Goal: Contribute content

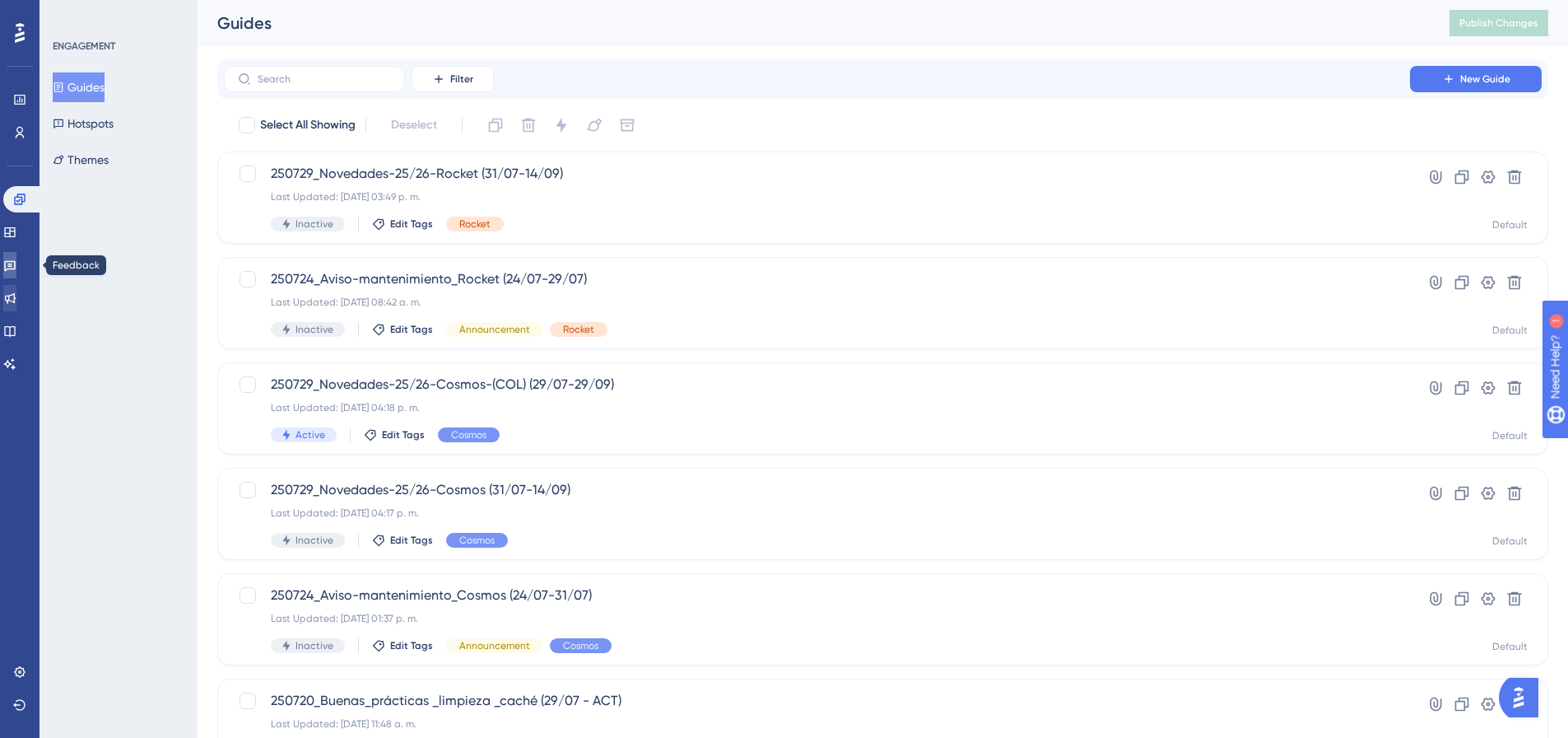
drag, startPoint x: 24, startPoint y: 265, endPoint x: 24, endPoint y: 290, distance: 25.0
click at [16, 265] on icon at bounding box center [9, 266] width 13 height 13
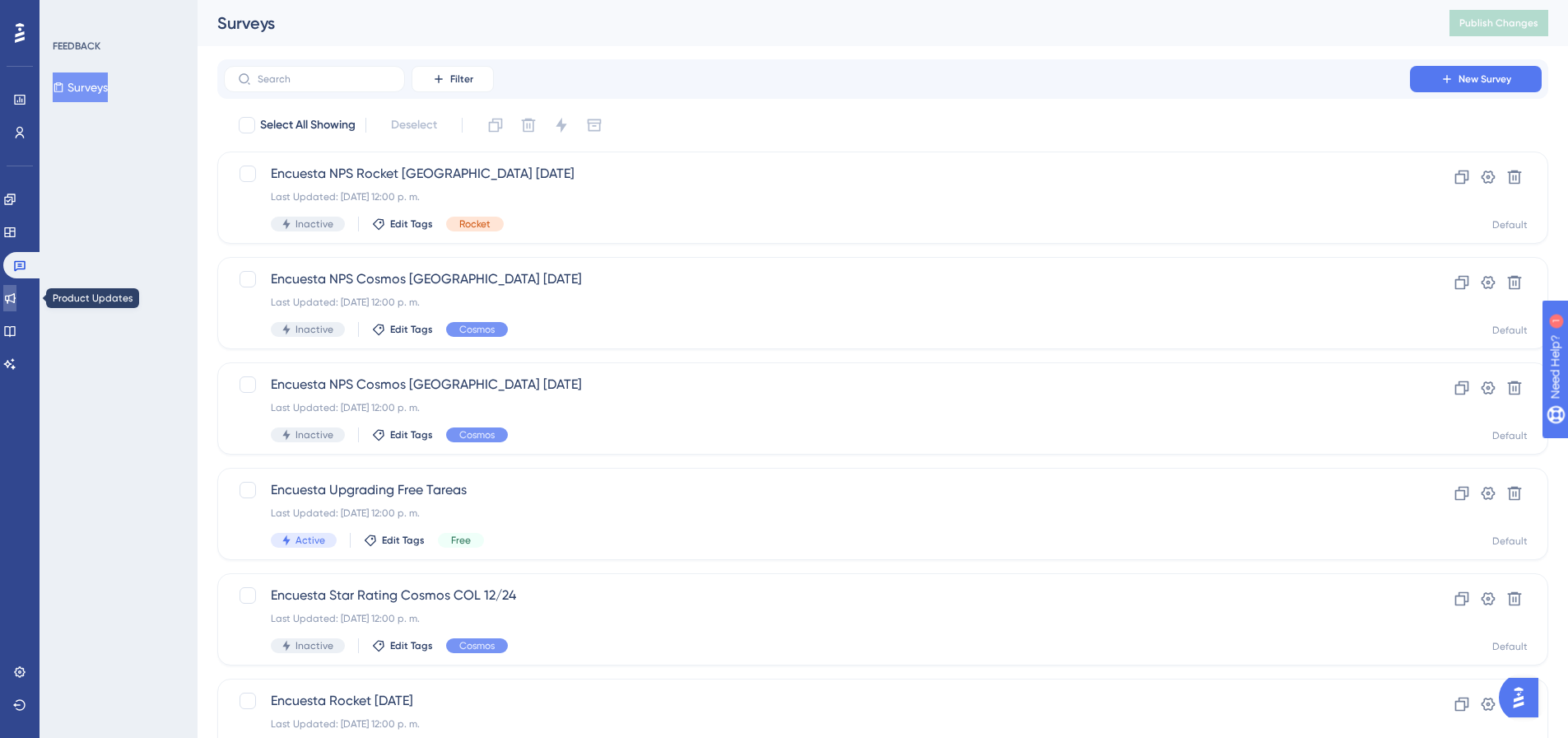
click at [15, 296] on icon at bounding box center [9, 298] width 10 height 10
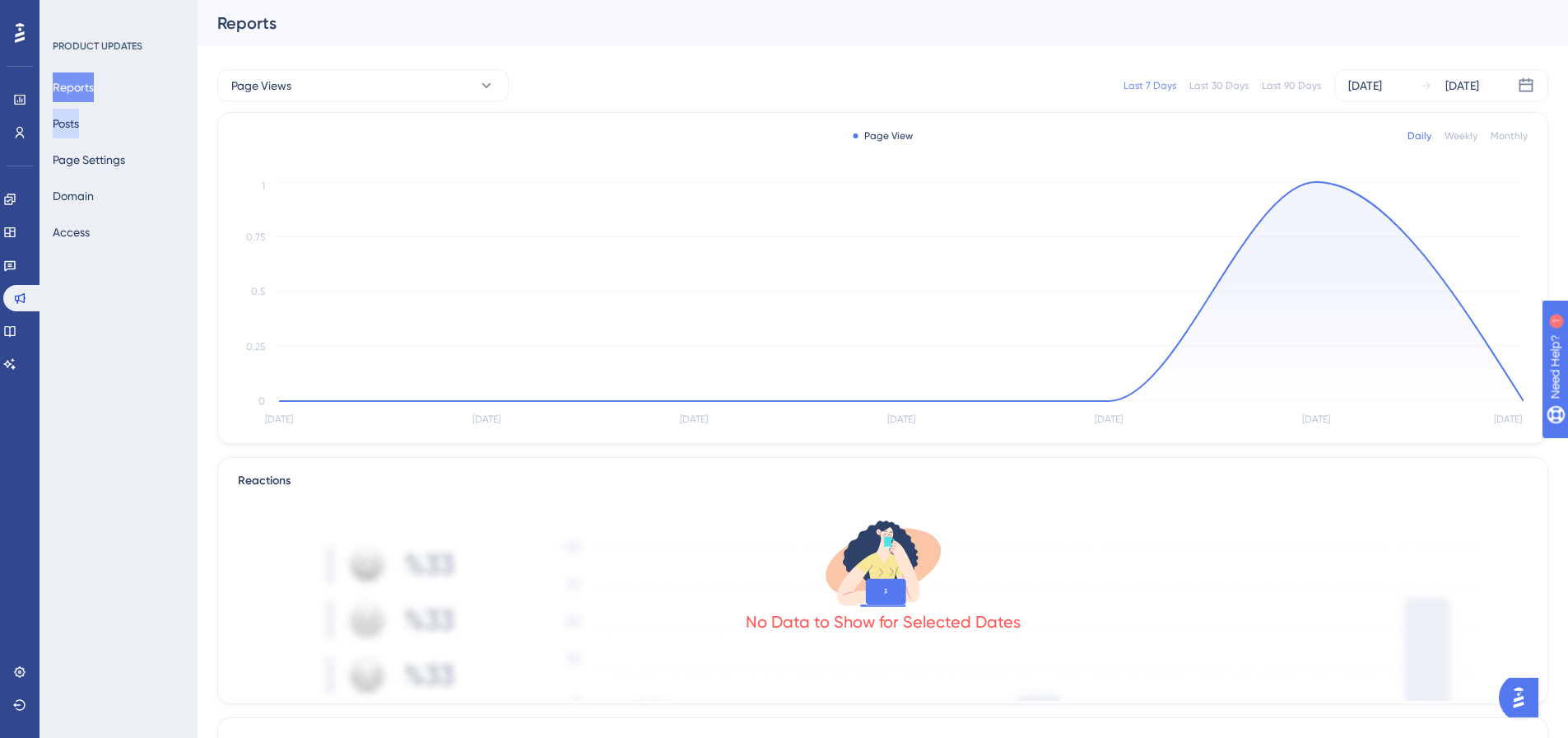
click at [79, 120] on button "Posts" at bounding box center [66, 123] width 27 height 29
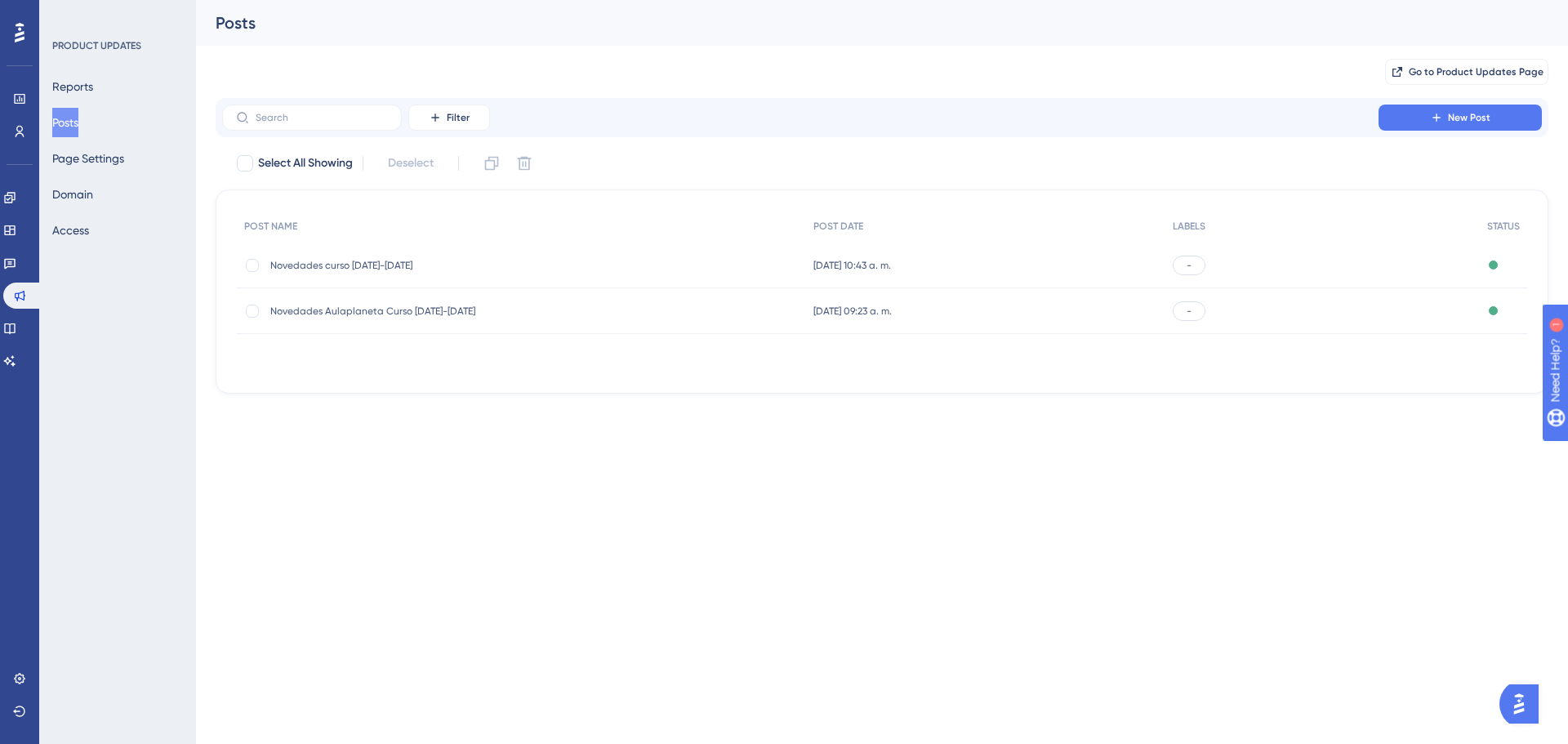
click at [400, 257] on div "Novedades curso [DATE]-[DATE] Novedades curso [DATE]-[DATE]" at bounding box center [401, 265] width 261 height 46
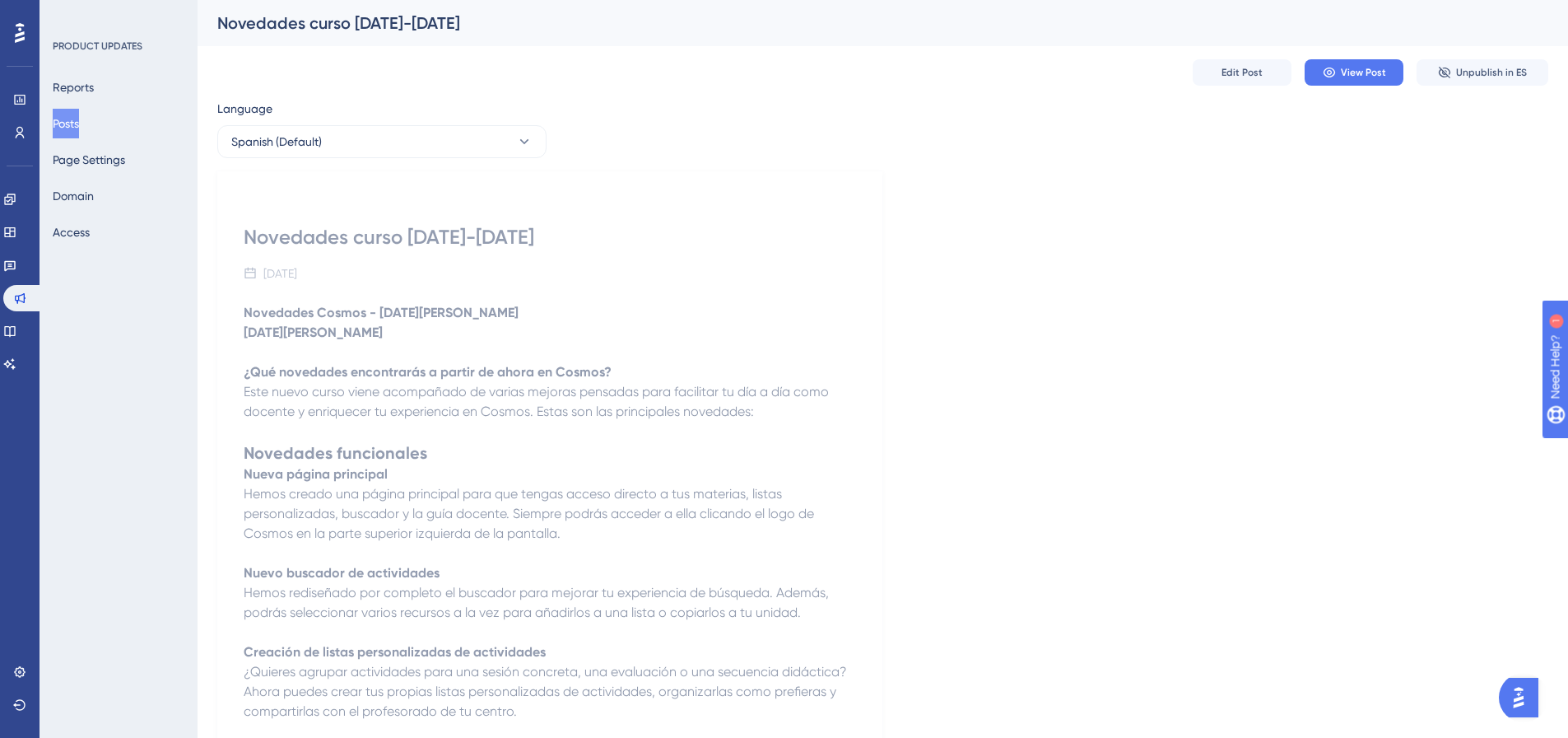
click at [624, 274] on div "[DATE]" at bounding box center [550, 273] width 612 height 20
click at [386, 304] on strong "Novedades Cosmos - [DATE][PERSON_NAME]" at bounding box center [381, 312] width 275 height 15
click at [765, 294] on div "Novedades curso [DATE]-[DATE] [DATE] Novedades Cosmos - [DATE][PERSON_NAME] [DA…" at bounding box center [549, 729] width 665 height 1116
click at [1264, 69] on button "Edit Post" at bounding box center [1242, 73] width 99 height 27
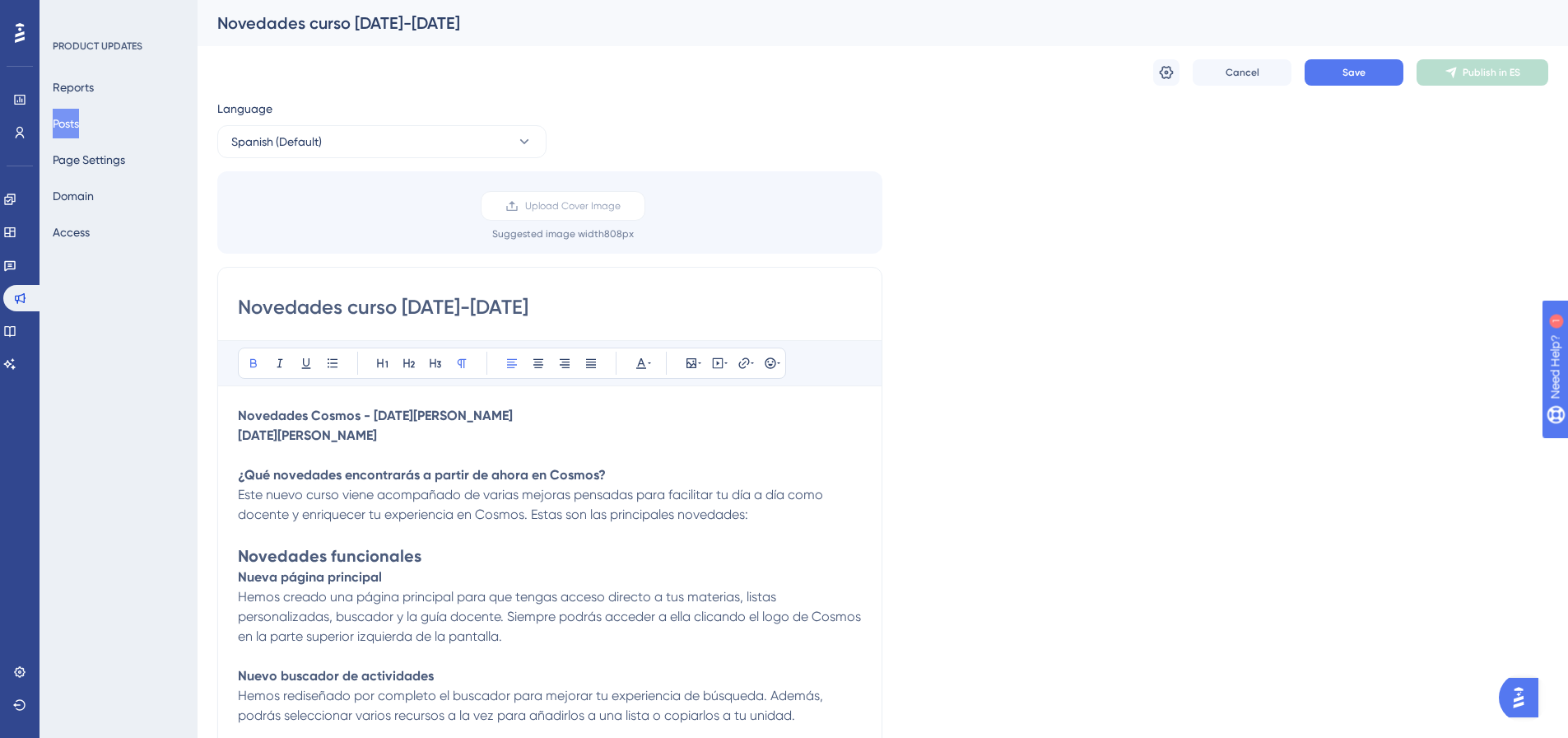
click at [389, 435] on p "Novedades Cosmos - [DATE][PERSON_NAME] [DATE][PERSON_NAME]" at bounding box center [550, 426] width 624 height 40
drag, startPoint x: 463, startPoint y: 414, endPoint x: 215, endPoint y: 396, distance: 248.7
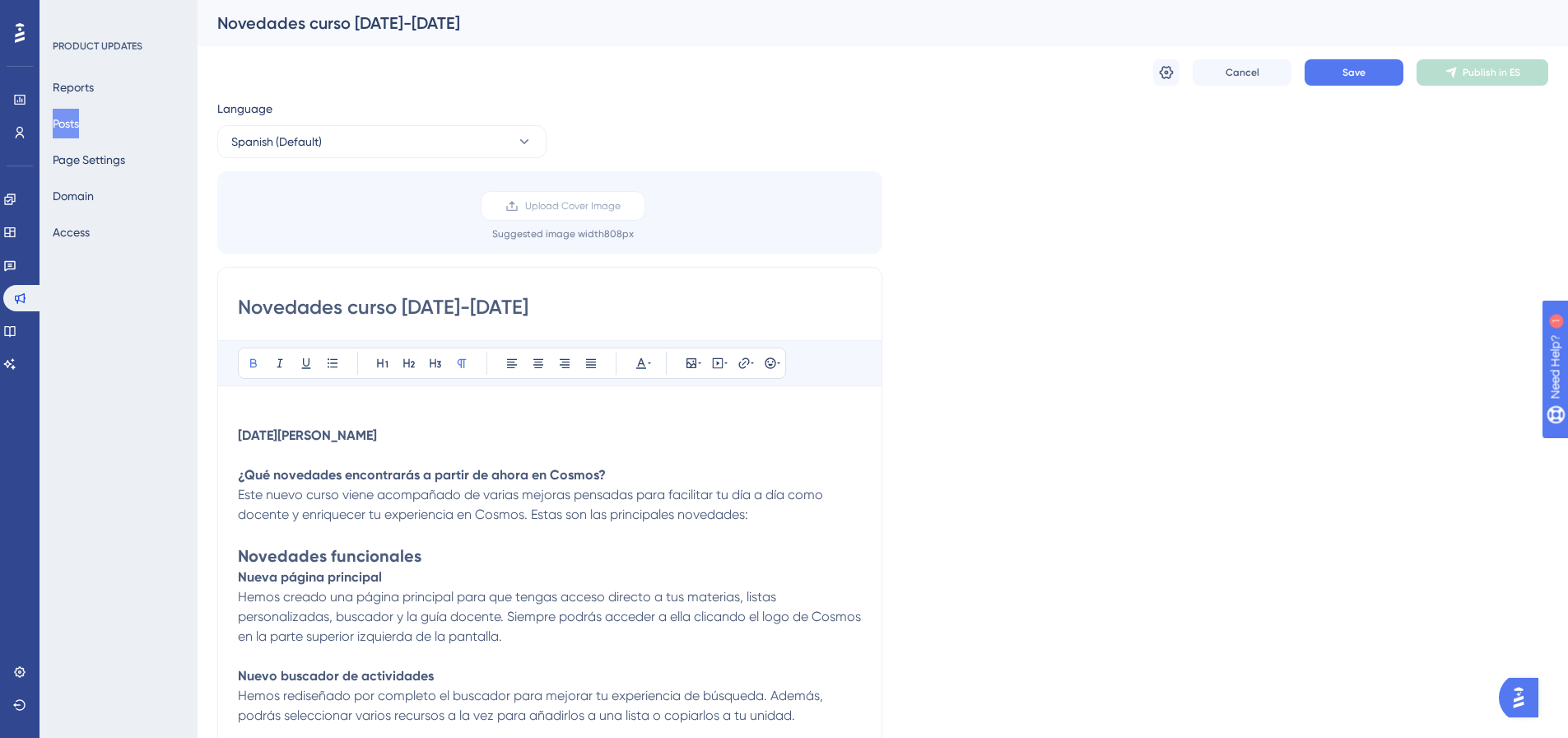
drag, startPoint x: 234, startPoint y: 428, endPoint x: 242, endPoint y: 430, distance: 8.2
click at [243, 431] on strong "[DATE][PERSON_NAME]" at bounding box center [307, 435] width 139 height 15
click at [246, 434] on strong "[DATE][PERSON_NAME]" at bounding box center [307, 435] width 139 height 15
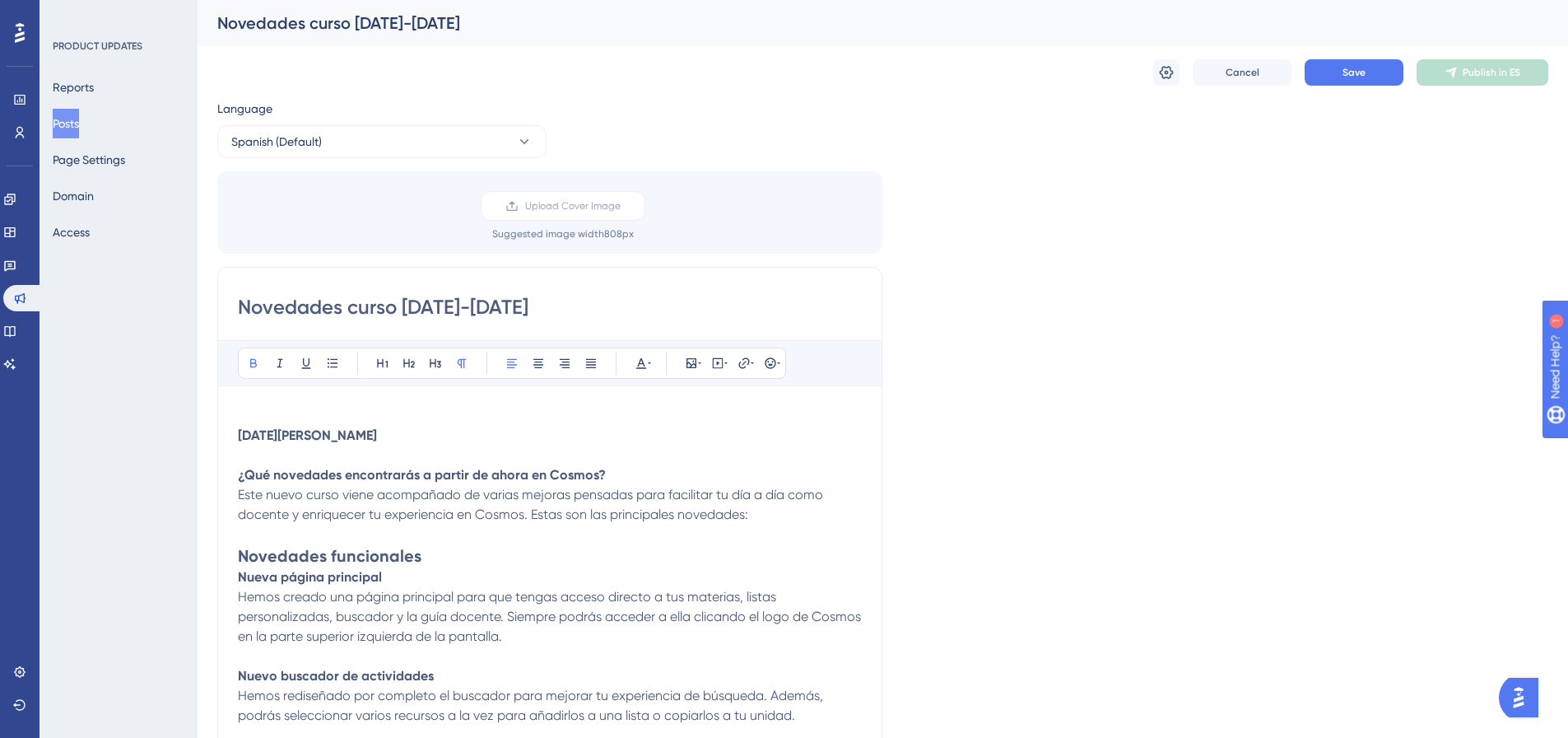
click at [239, 434] on strong "[DATE][PERSON_NAME]" at bounding box center [307, 435] width 139 height 15
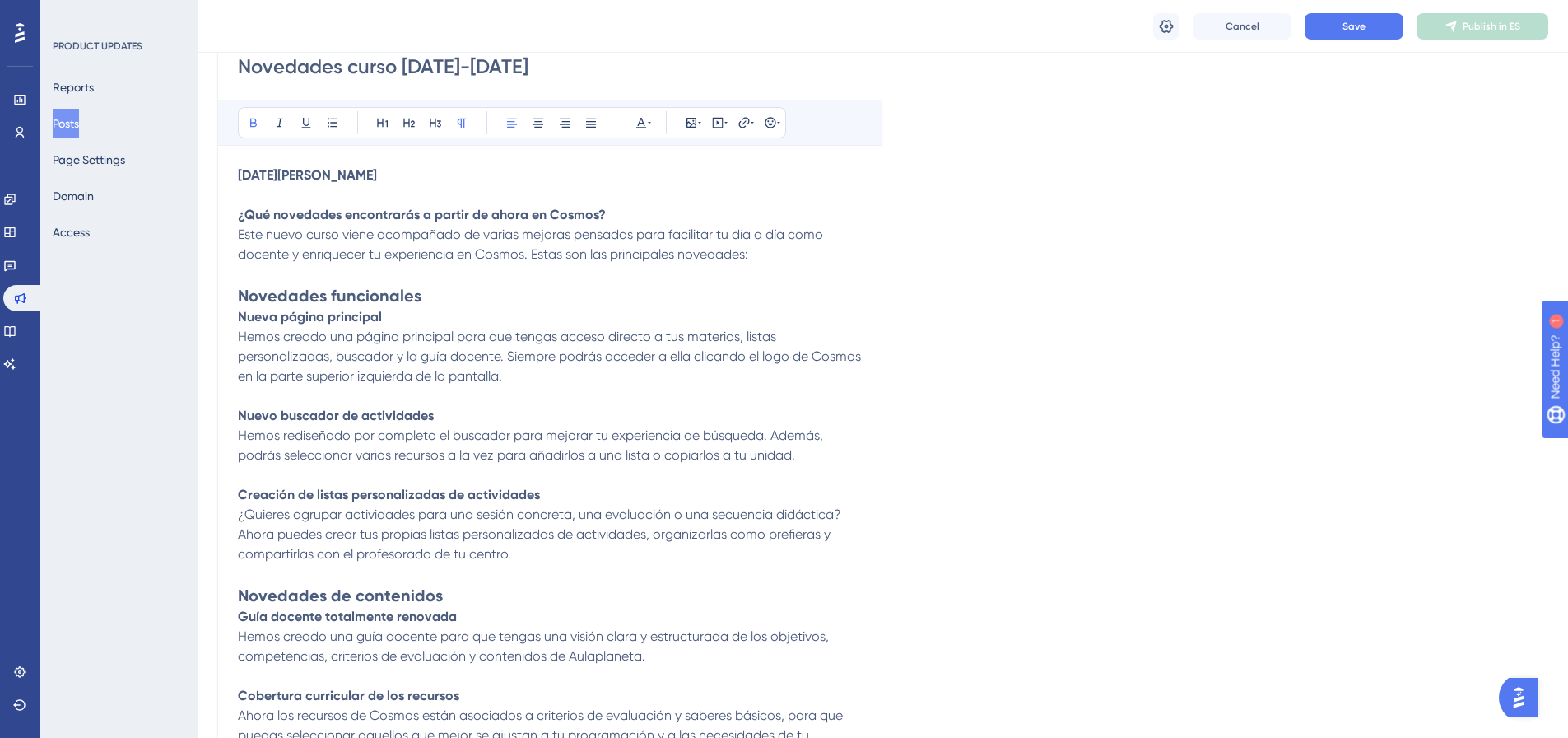
scroll to position [165, 0]
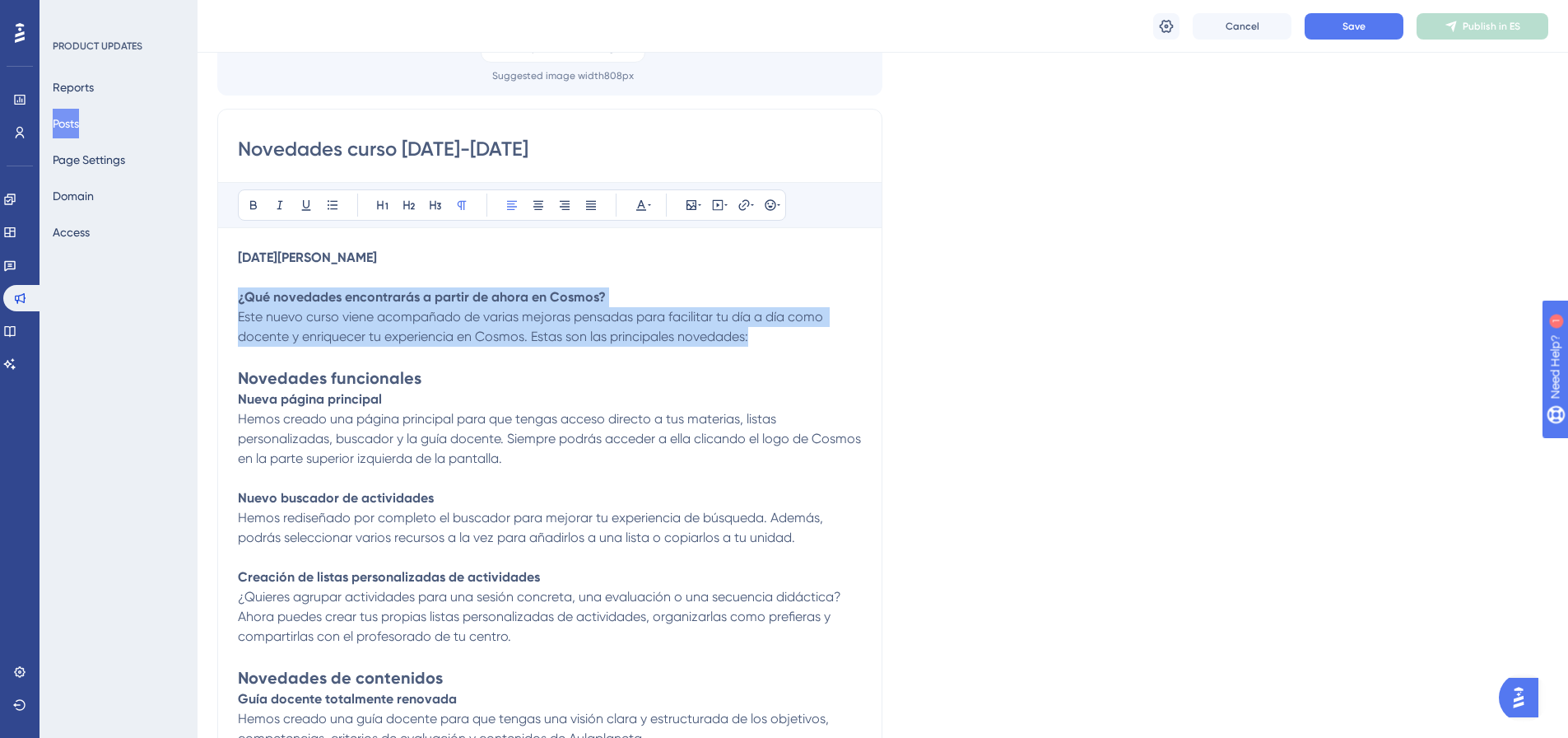
drag, startPoint x: 775, startPoint y: 338, endPoint x: 212, endPoint y: 290, distance: 565.0
click at [212, 290] on div "Performance Users Engagement Widgets Feedback Product Updates Knowledge Base AI…" at bounding box center [882, 734] width 1370 height 1799
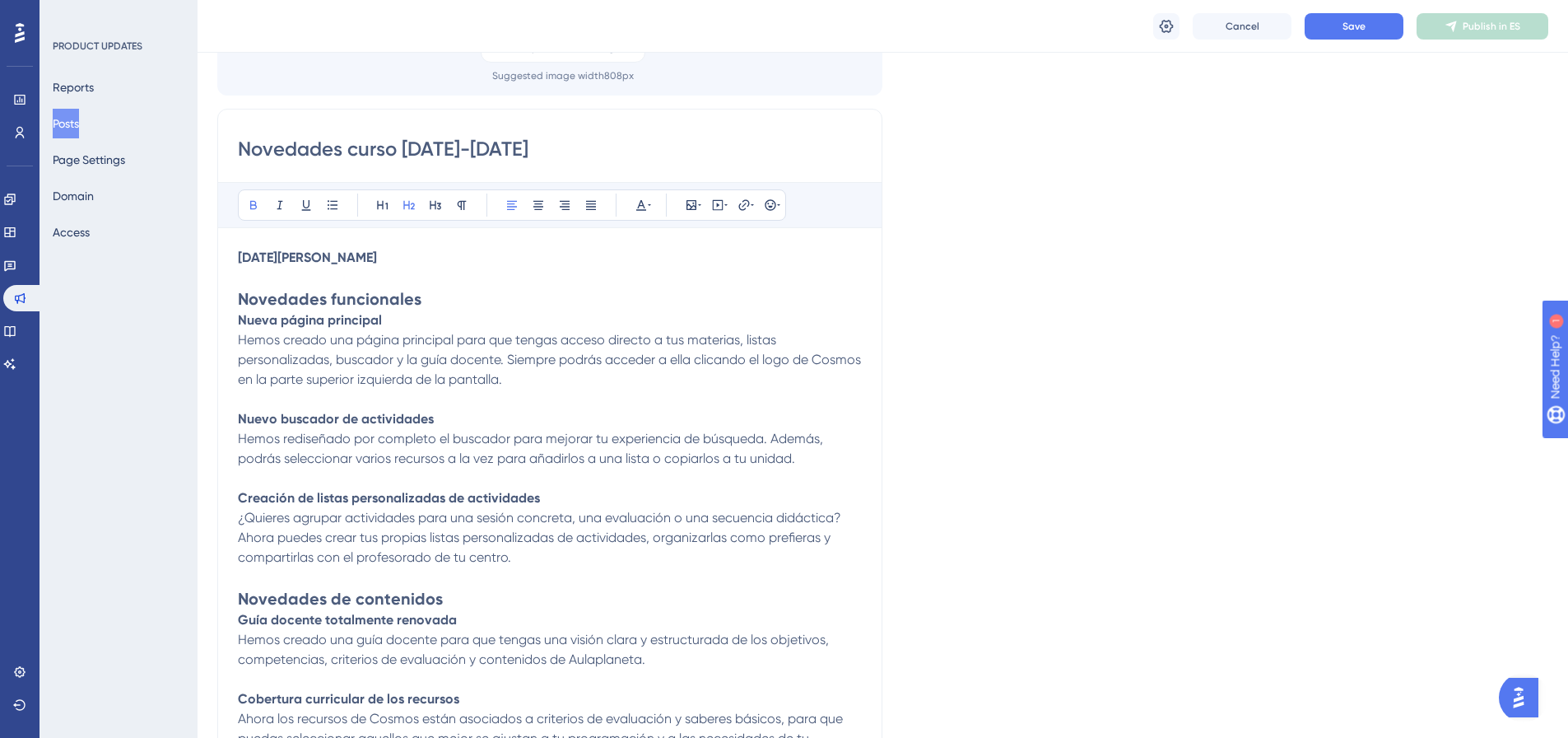
click at [412, 288] on h2 "Novedades funcionales" at bounding box center [550, 299] width 624 height 23
click at [400, 279] on p at bounding box center [550, 277] width 624 height 20
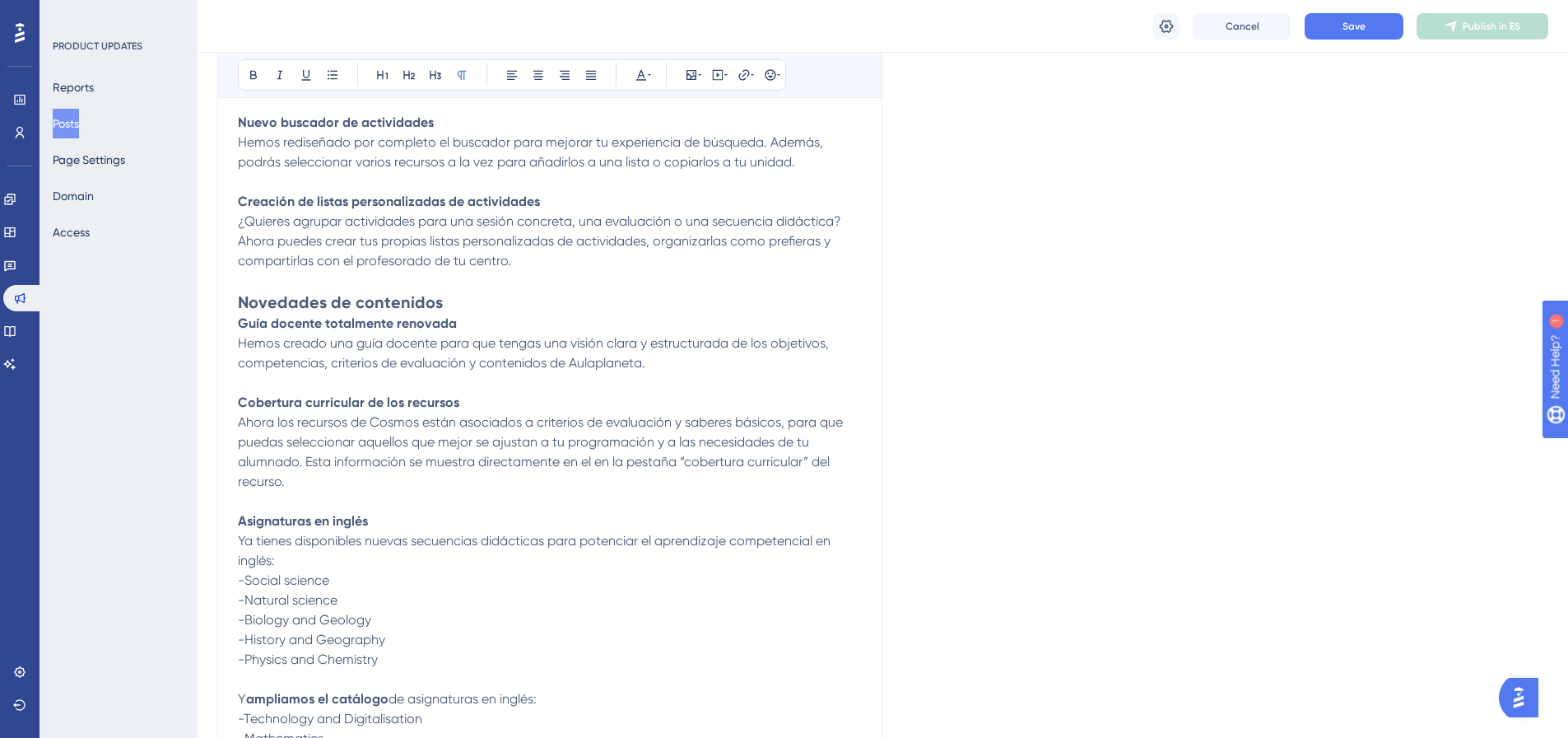
scroll to position [0, 0]
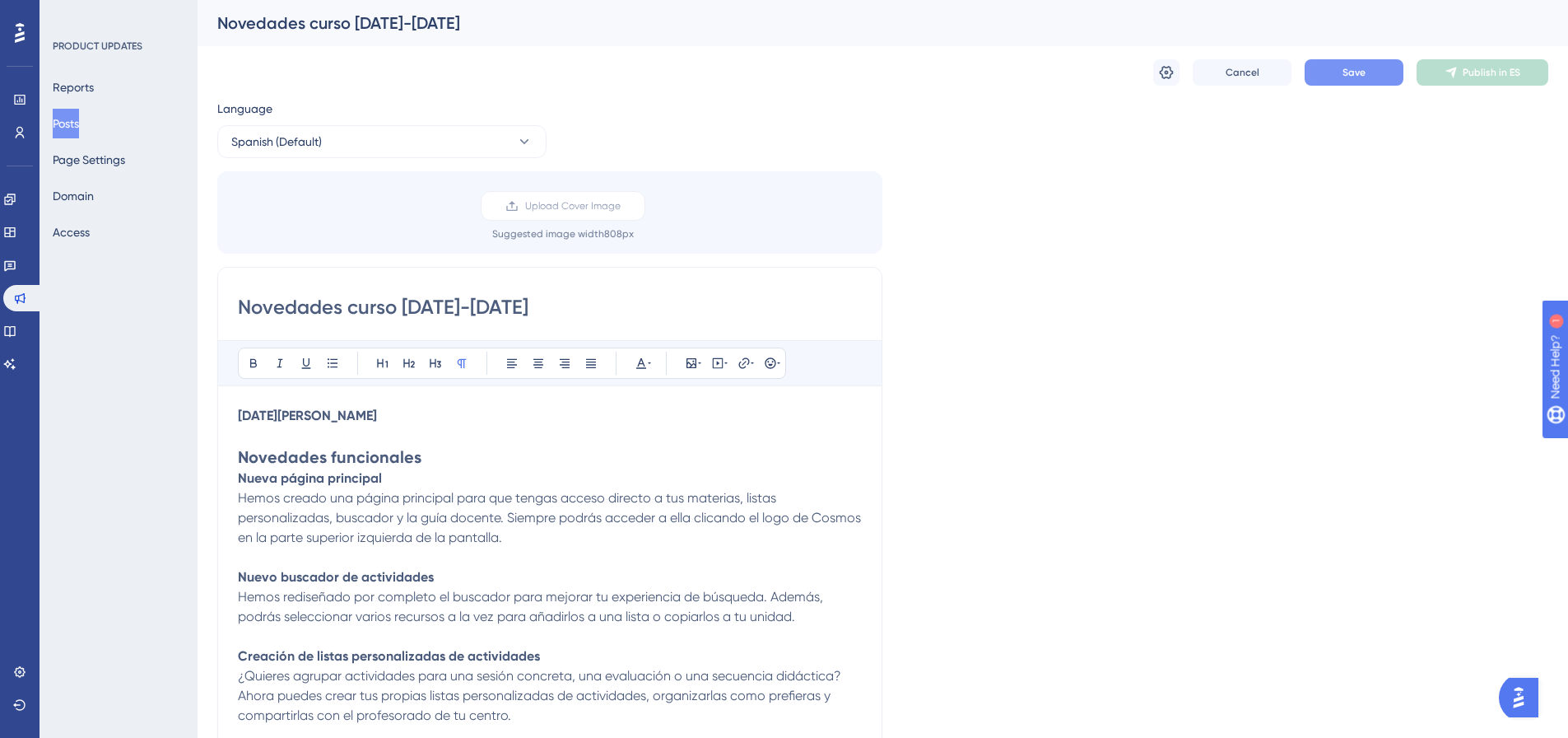
click at [1339, 77] on button "Save" at bounding box center [1354, 73] width 99 height 27
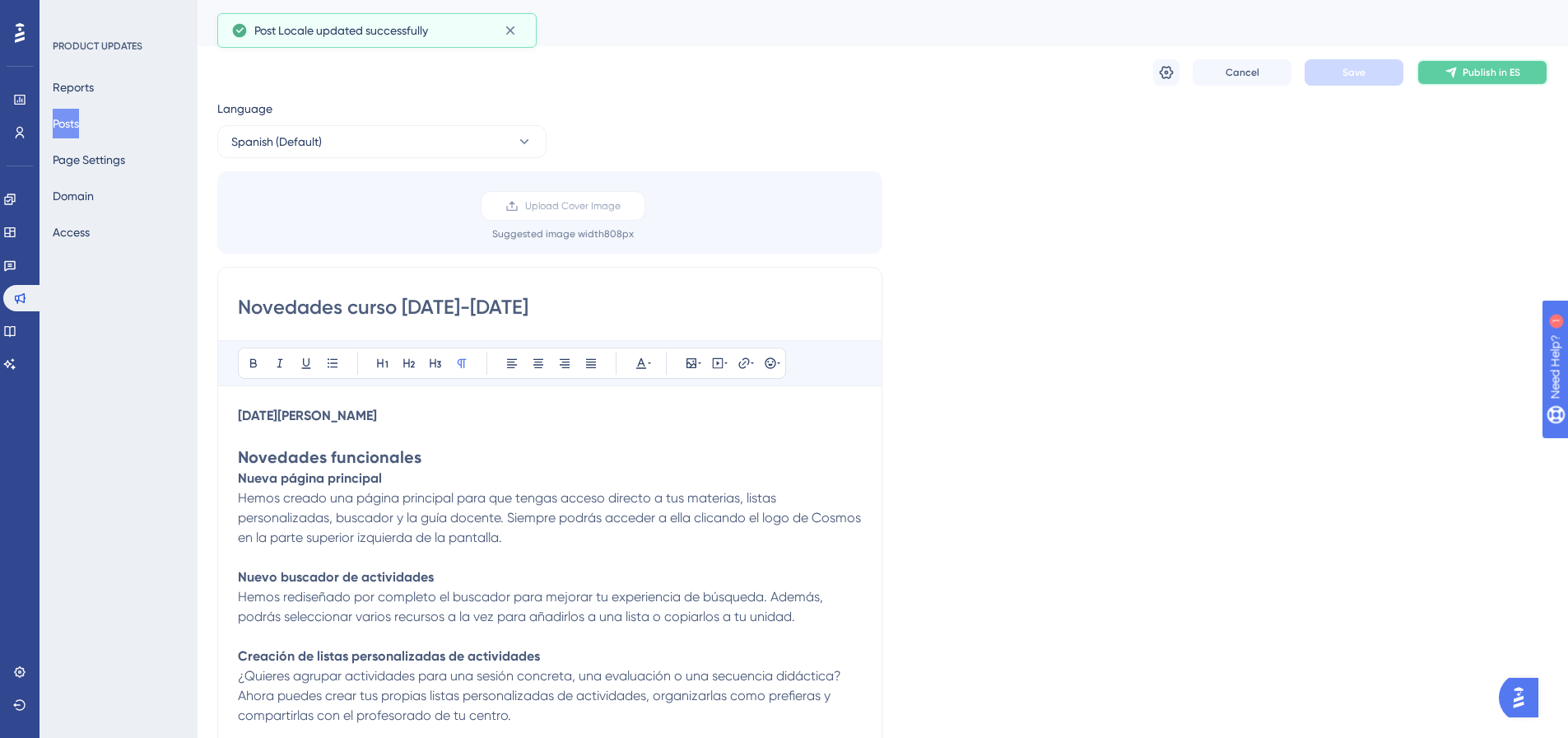
click at [1482, 72] on span "Publish in ES" at bounding box center [1491, 72] width 58 height 13
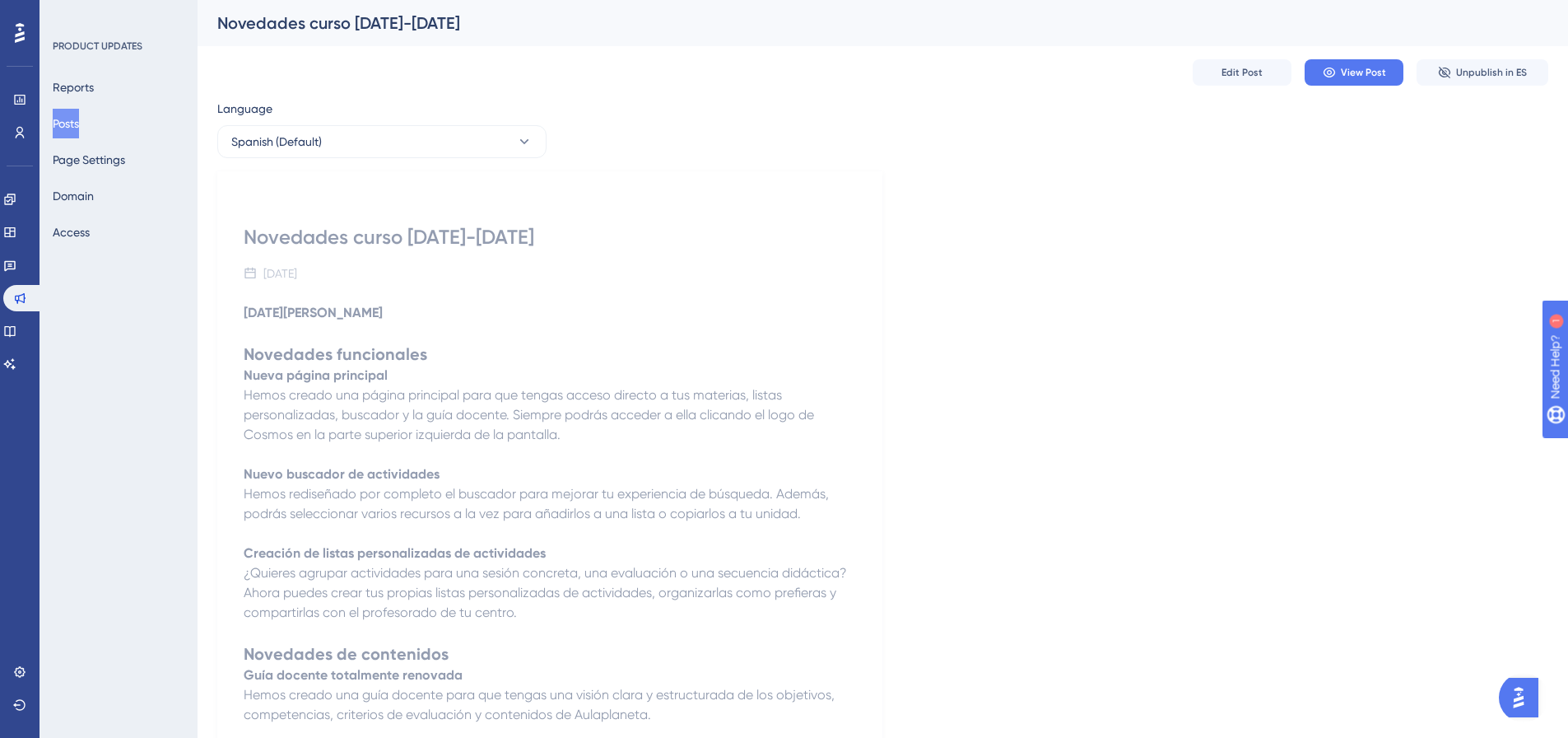
click at [695, 345] on h2 "Novedades funcionales" at bounding box center [550, 354] width 612 height 23
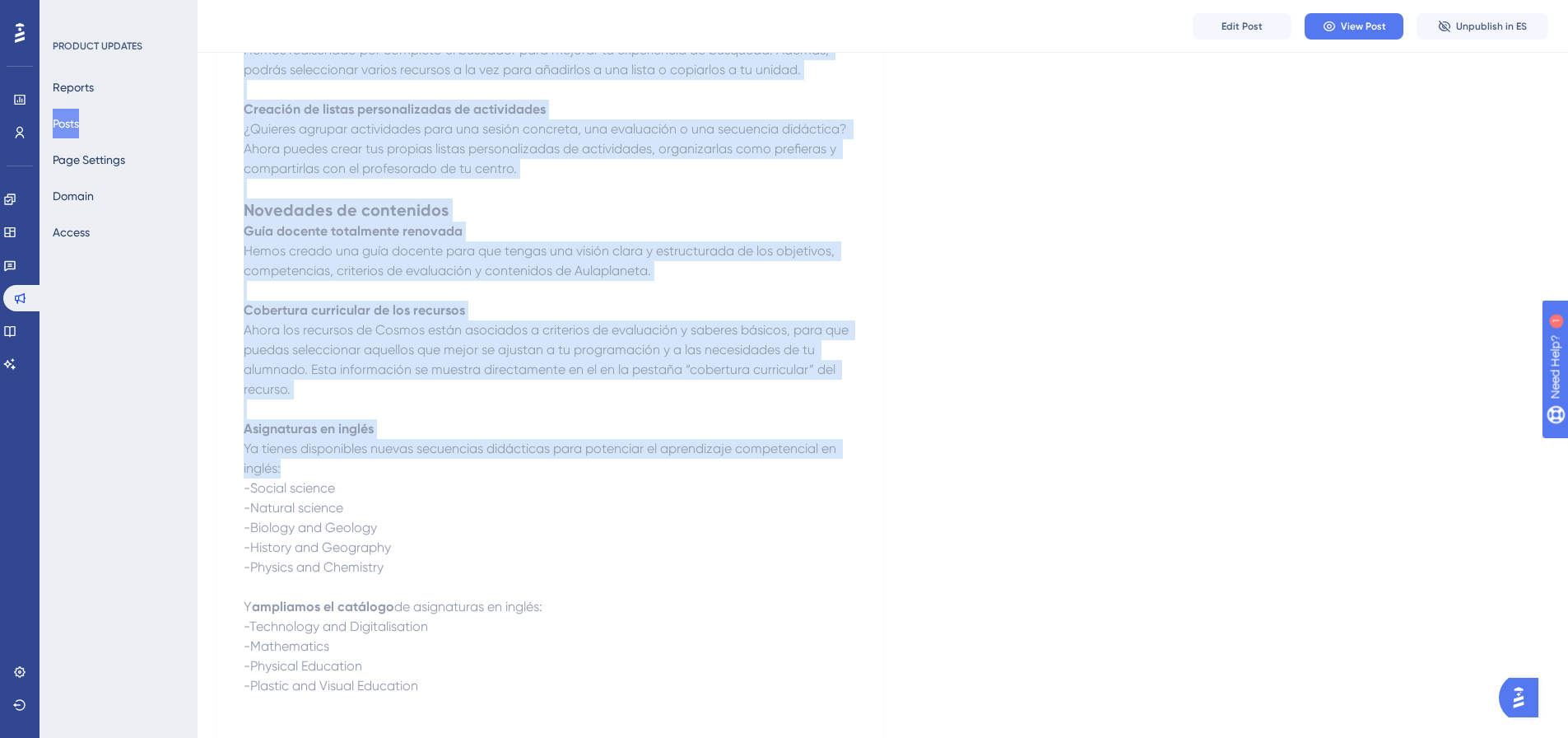
scroll to position [510, 0]
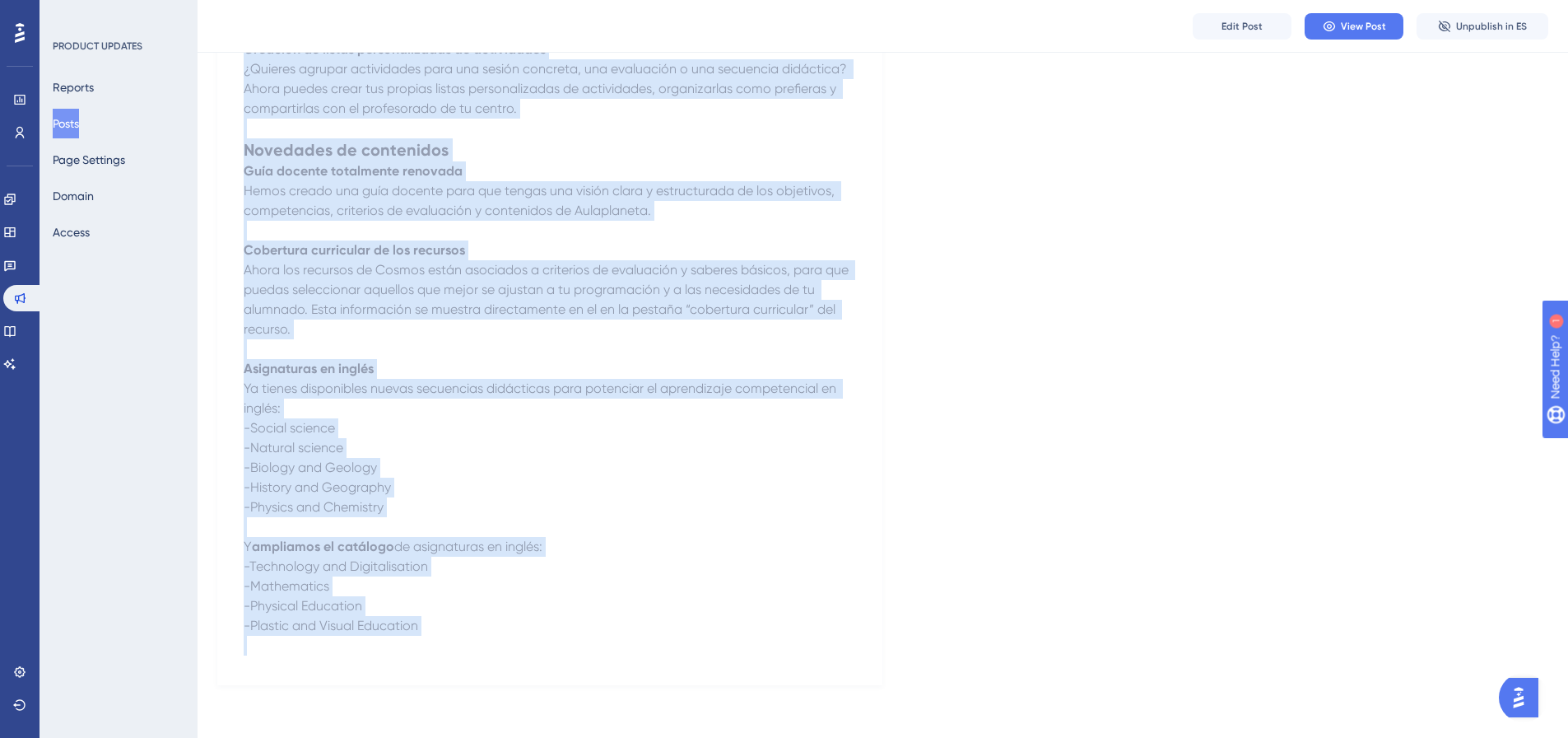
drag, startPoint x: 246, startPoint y: 239, endPoint x: 621, endPoint y: 667, distance: 569.0
click at [621, 667] on div "Novedades curso [DATE]-[DATE] [DATE] [DATE][PERSON_NAME] Novedades funcionales …" at bounding box center [549, 175] width 665 height 1018
copy div "Loremipsu dolor 3304-4709 20 si ametc ad 2408 0 el seddoe te 4100 Incididun utl…"
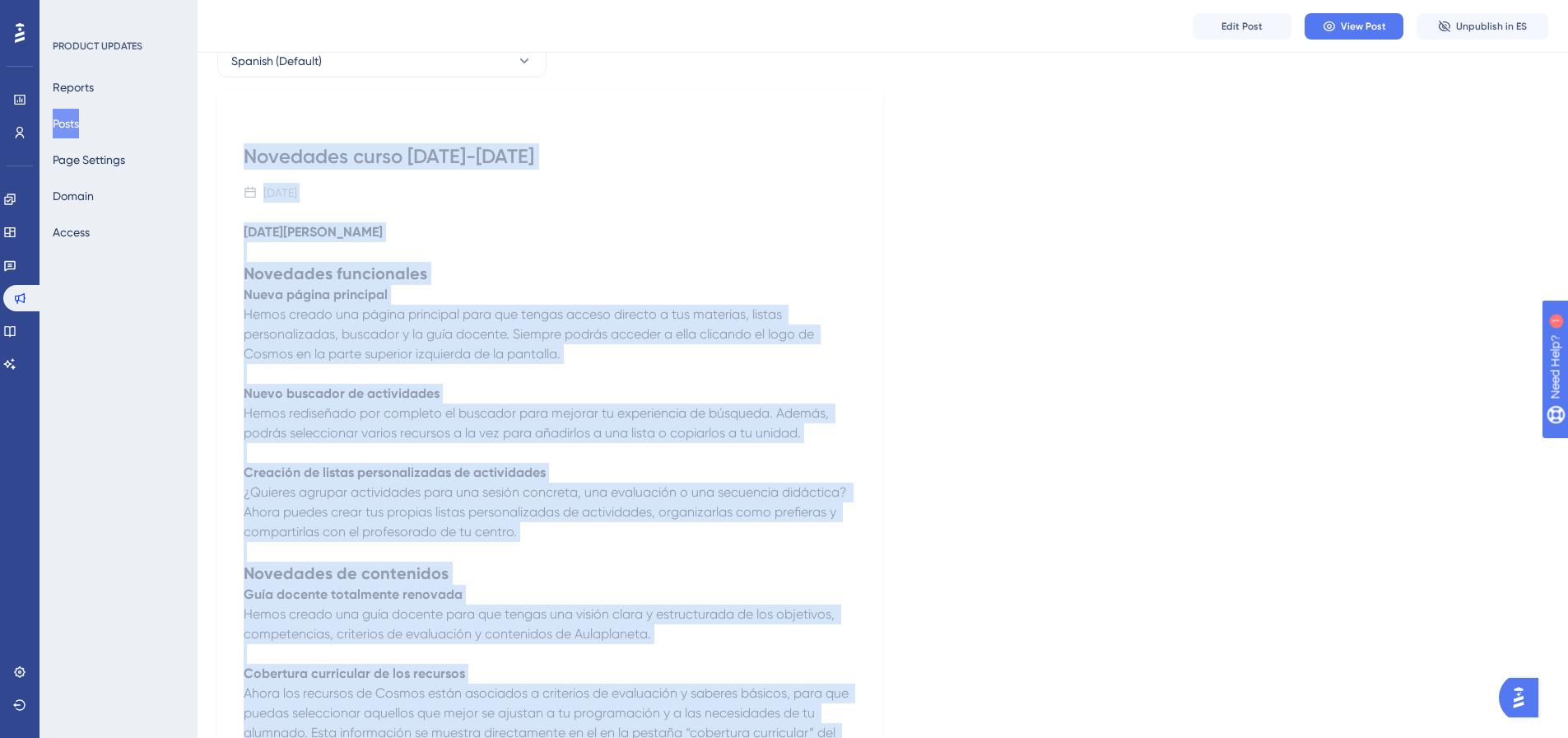
scroll to position [0, 0]
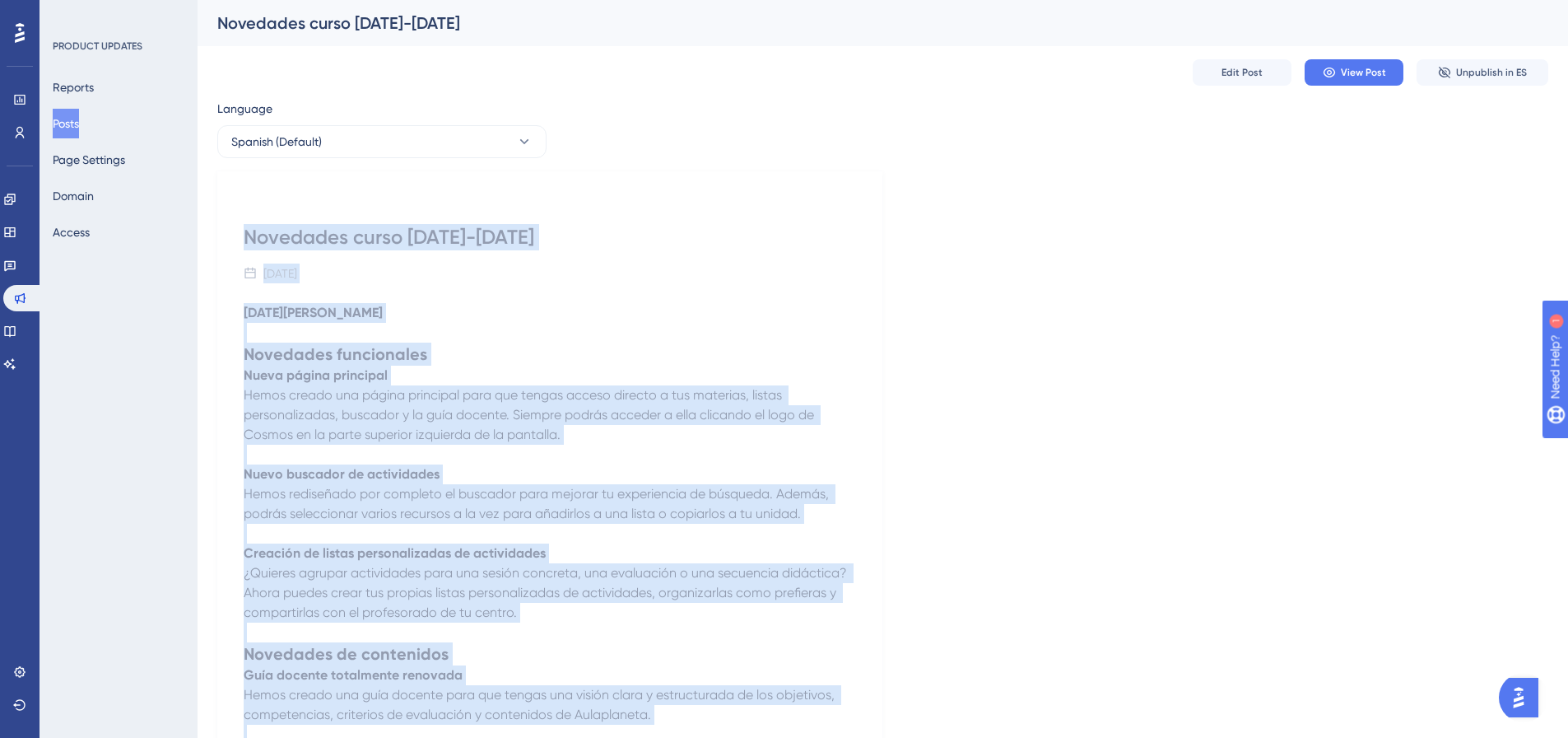
click at [593, 406] on p "Nueva página principal Hemos creado una página principal para que tengas acceso…" at bounding box center [550, 404] width 612 height 79
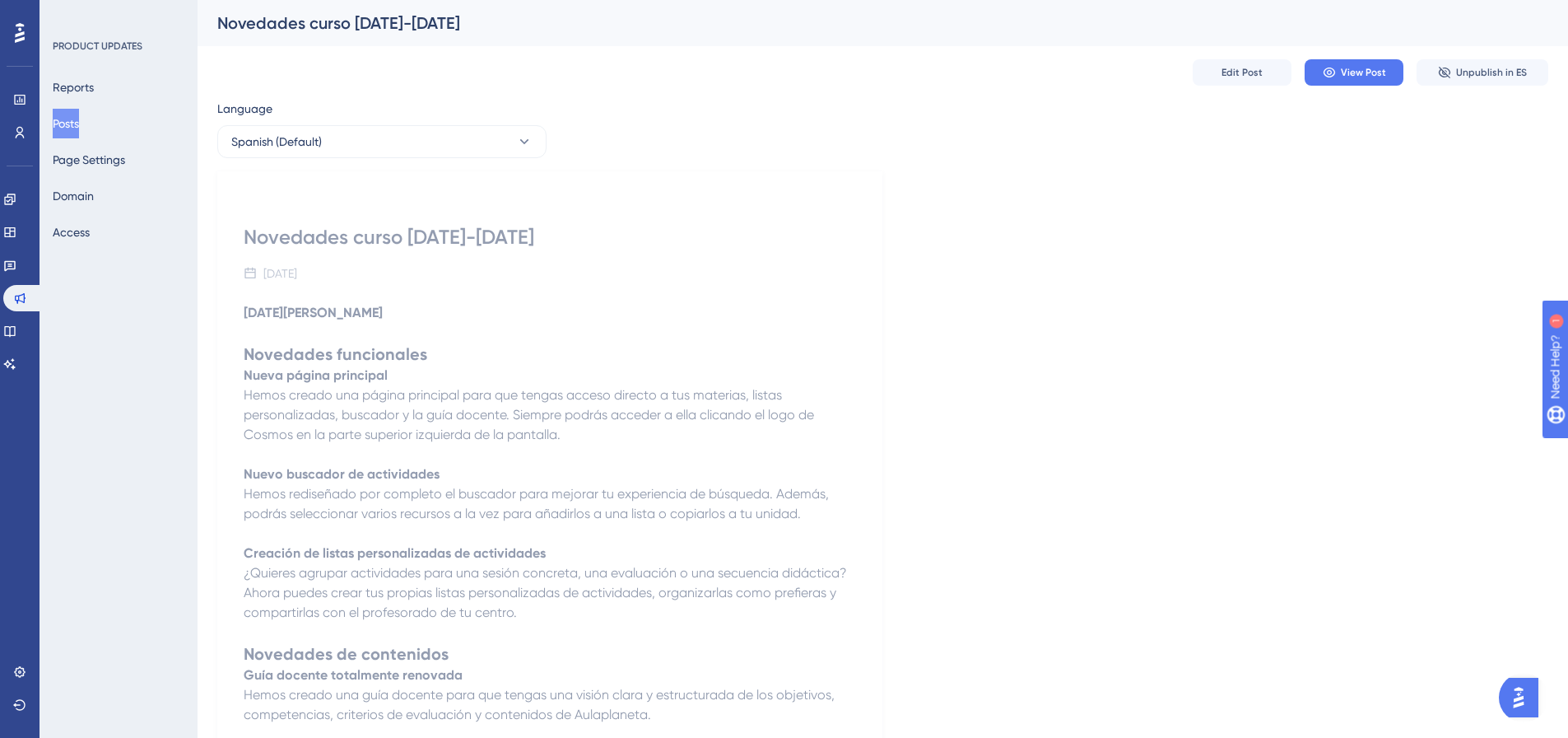
click at [454, 347] on h2 "Novedades funcionales" at bounding box center [550, 354] width 612 height 23
click at [394, 358] on strong "Novedades funcionales" at bounding box center [336, 354] width 184 height 20
click at [383, 351] on strong "Novedades funcionales" at bounding box center [336, 354] width 184 height 20
click at [1216, 74] on button "Edit Post" at bounding box center [1242, 73] width 99 height 27
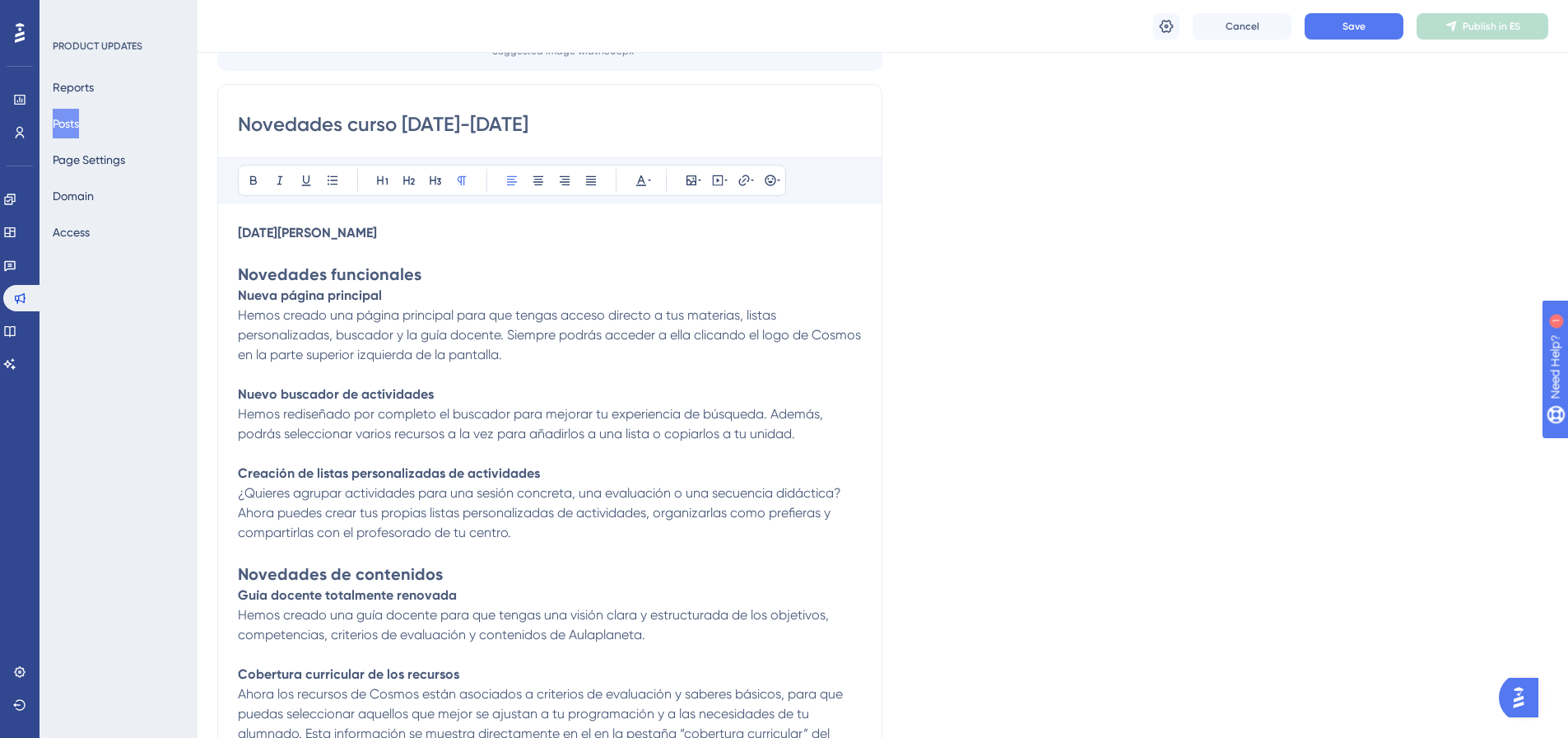
scroll to position [180, 0]
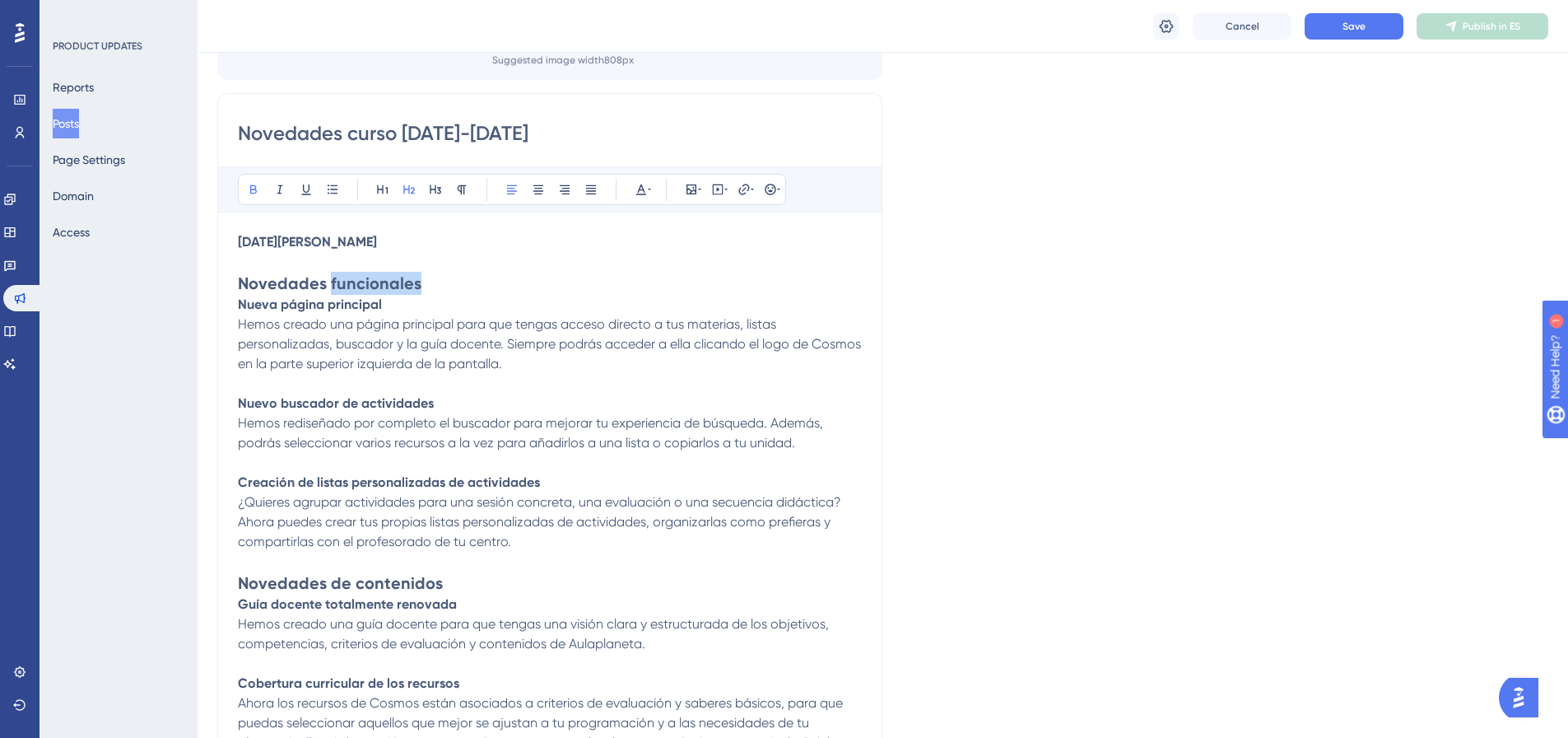
drag, startPoint x: 421, startPoint y: 286, endPoint x: 328, endPoint y: 284, distance: 93.0
click at [328, 284] on h2 "Novedades funcionales" at bounding box center [550, 283] width 624 height 23
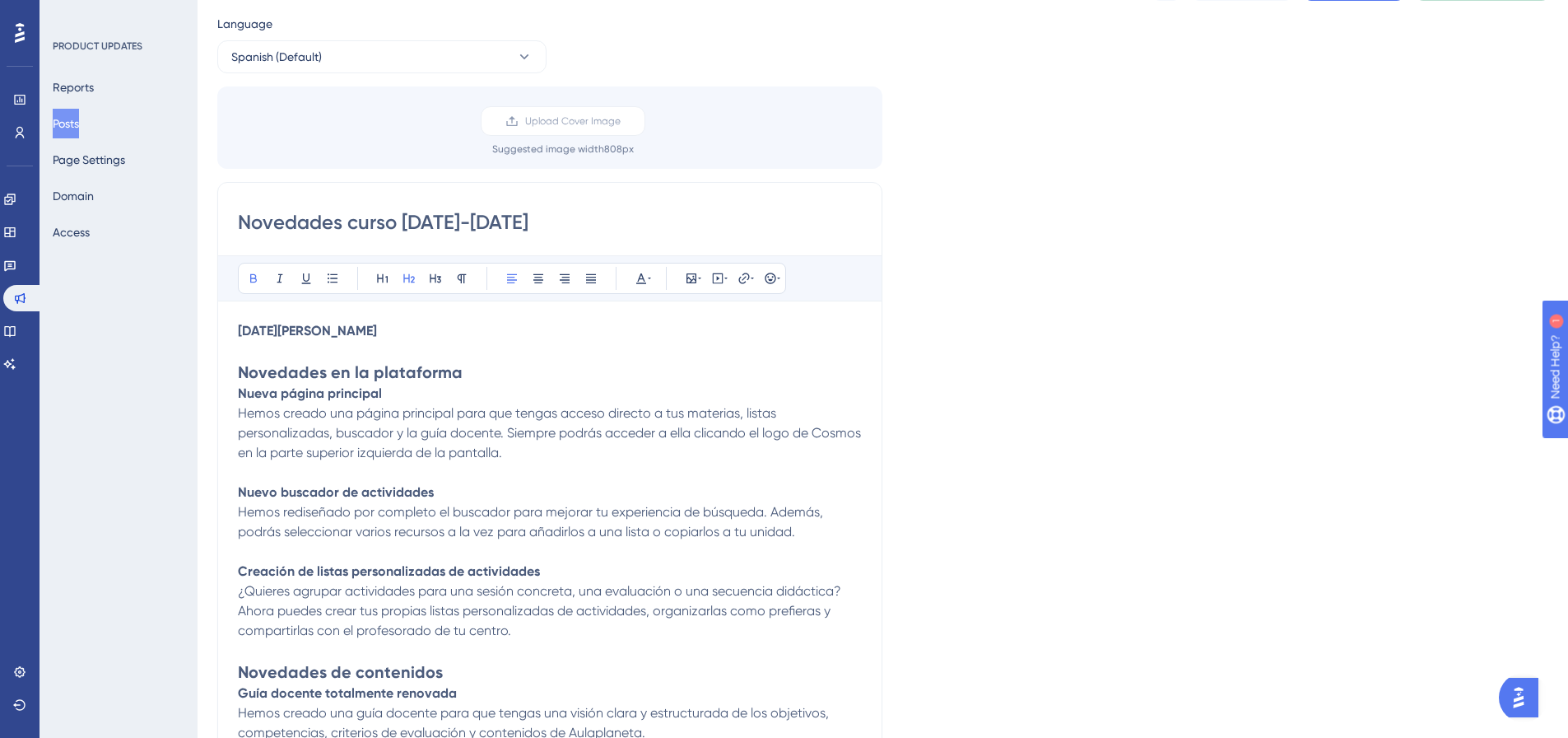
scroll to position [165, 0]
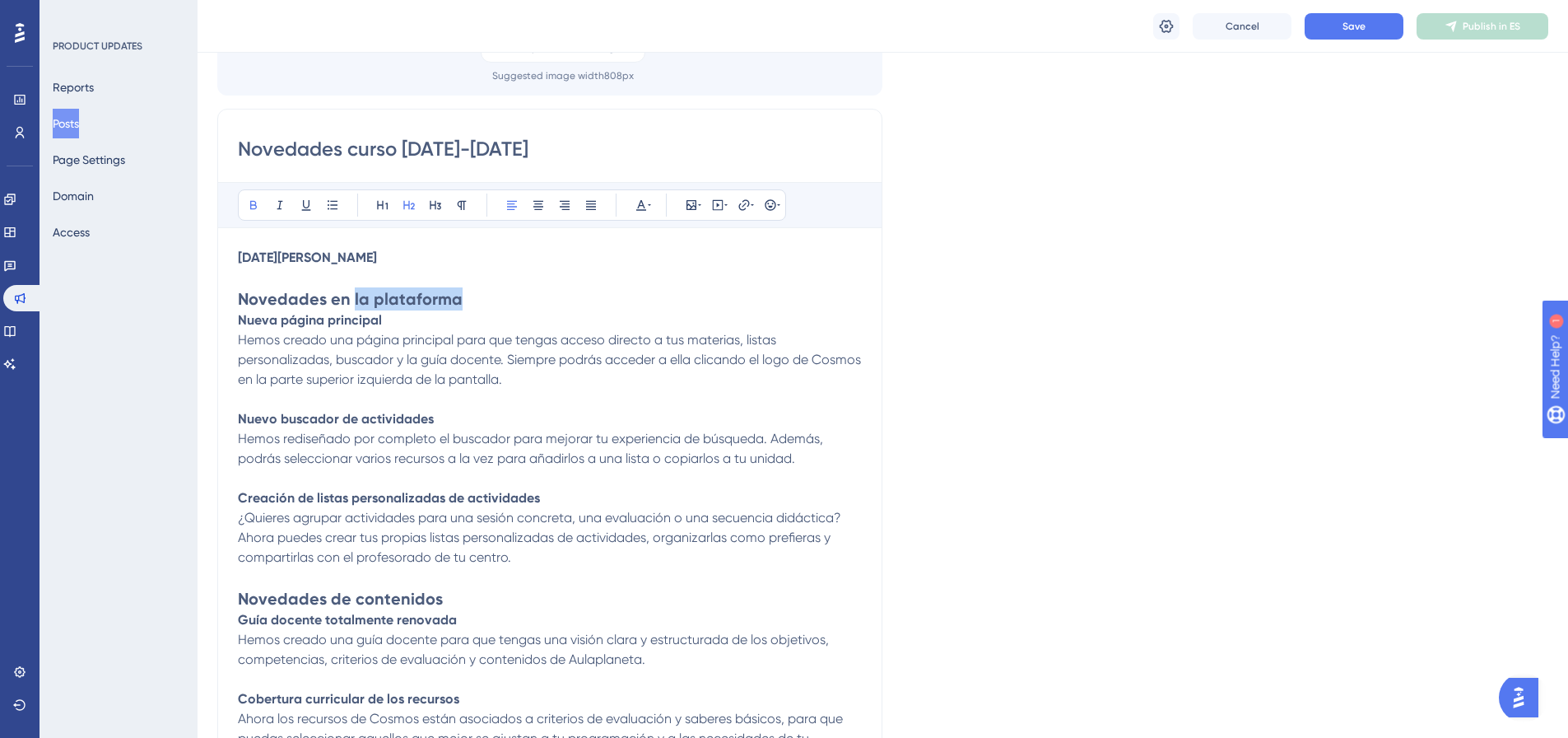
drag, startPoint x: 459, startPoint y: 302, endPoint x: 350, endPoint y: 307, distance: 109.1
click at [350, 307] on h2 "Novedades en la plataforma" at bounding box center [550, 299] width 624 height 23
click at [1354, 30] on span "Save" at bounding box center [1354, 27] width 23 height 13
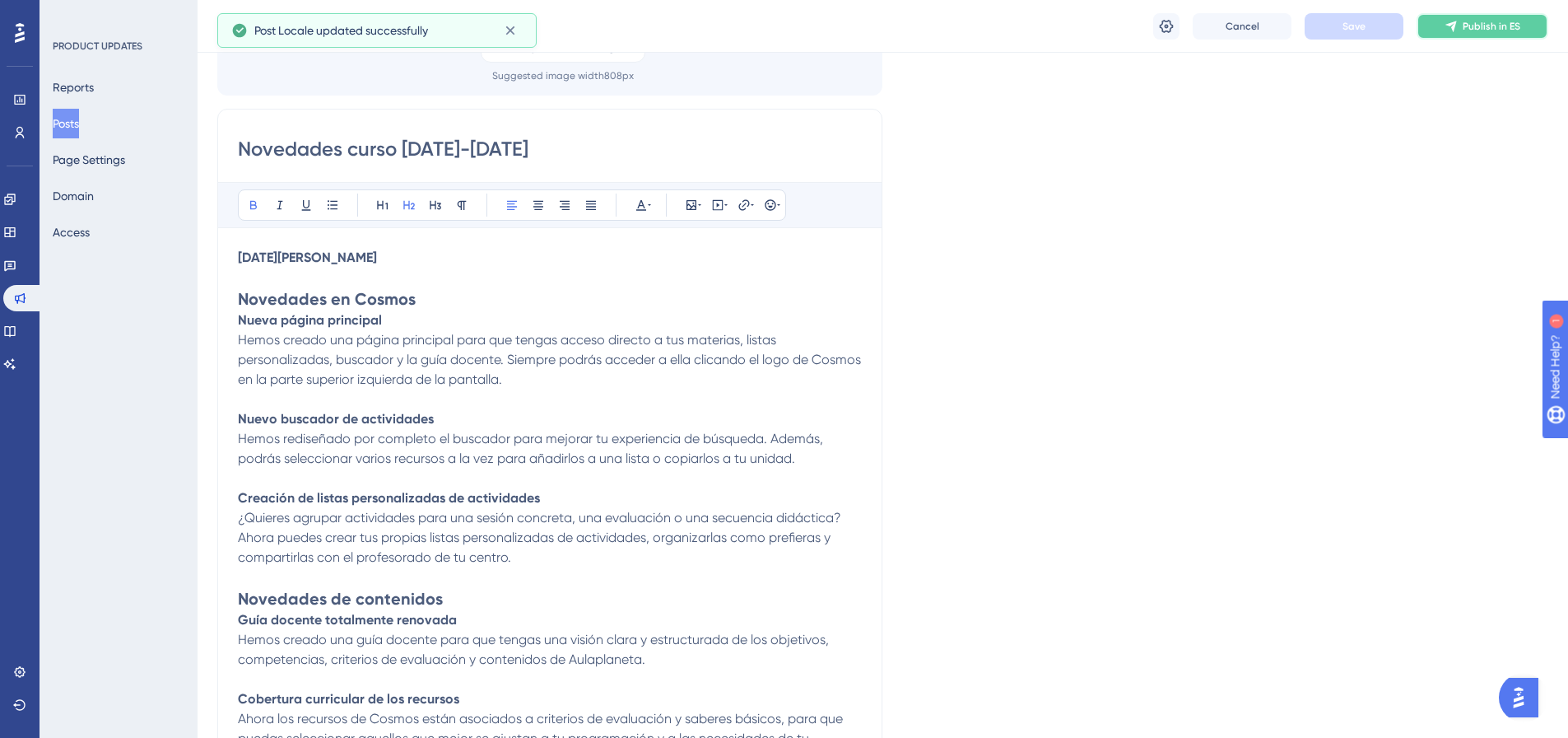
click at [1494, 34] on button "Publish in ES" at bounding box center [1482, 27] width 132 height 27
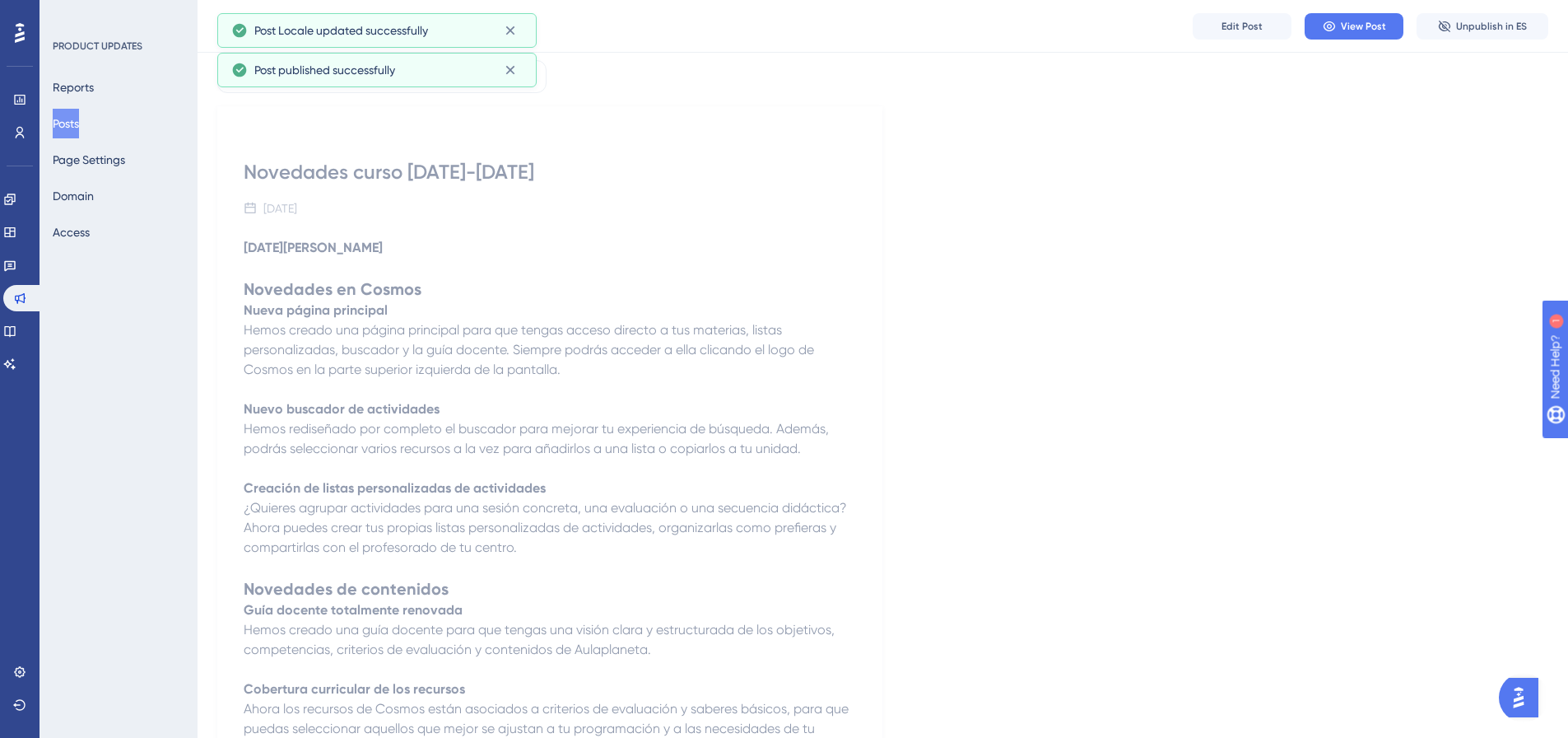
scroll to position [0, 0]
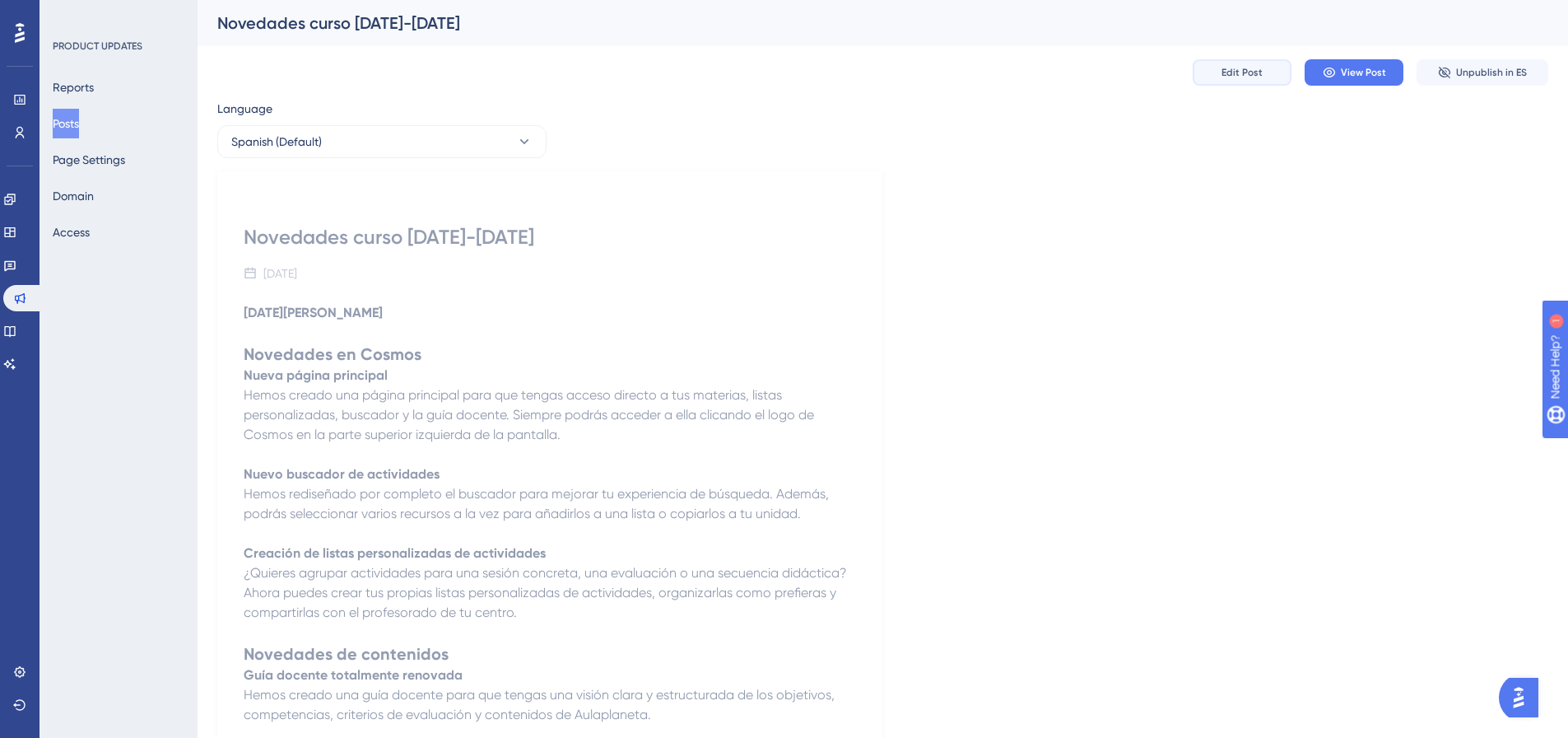
click at [1245, 79] on button "Edit Post" at bounding box center [1242, 73] width 99 height 27
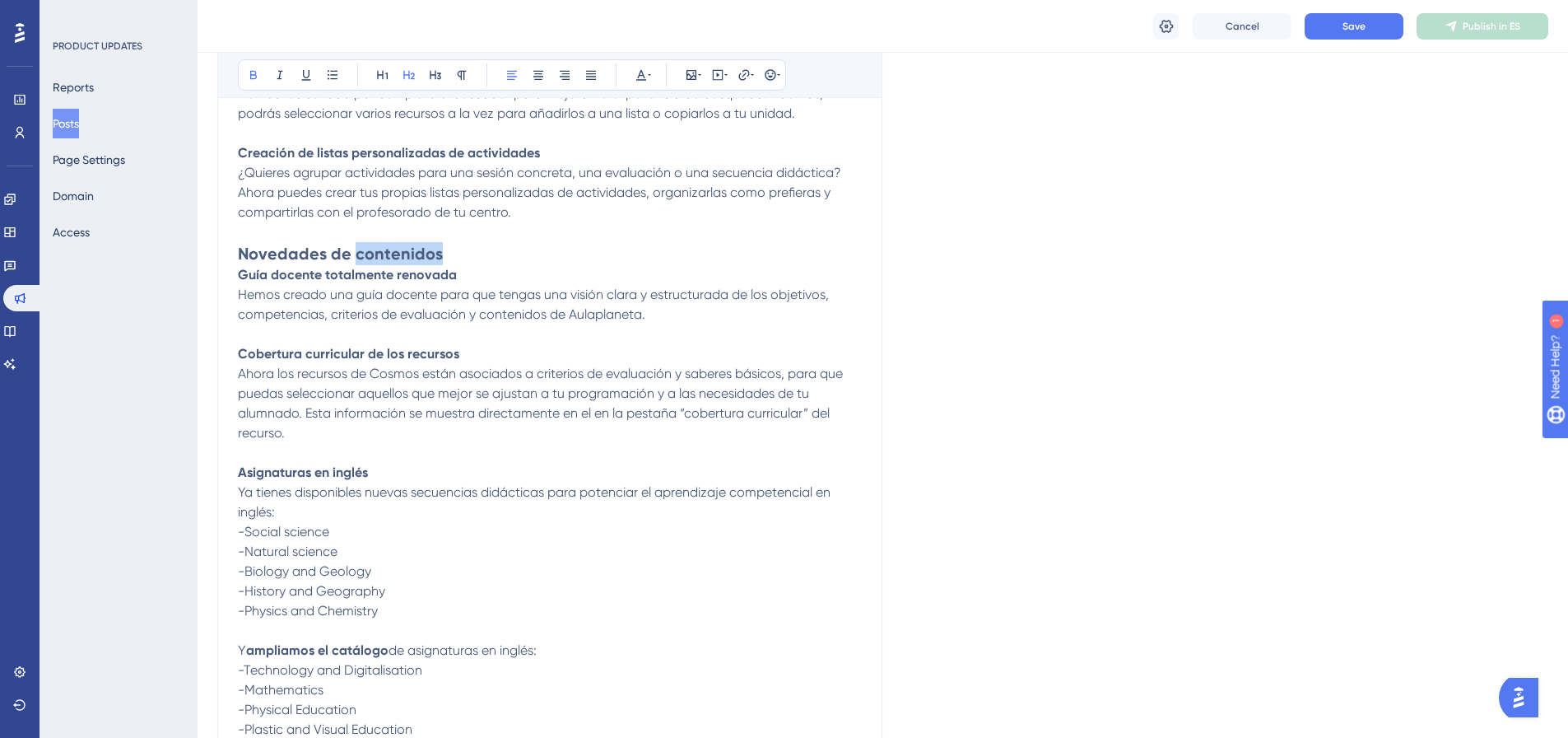
drag, startPoint x: 431, startPoint y: 253, endPoint x: 353, endPoint y: 256, distance: 78.1
click at [353, 256] on h2 "Novedades de contenidos" at bounding box center [550, 253] width 624 height 23
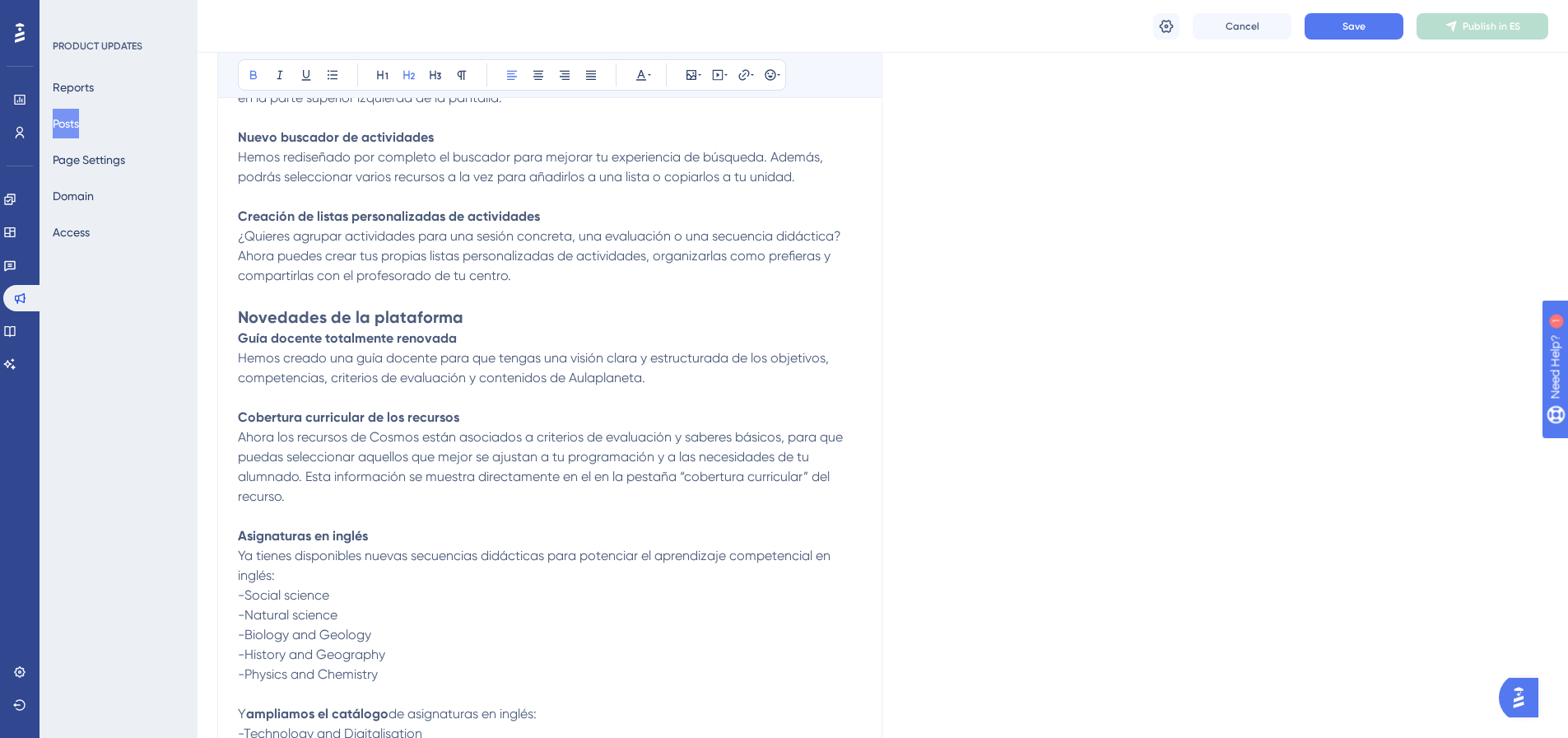
scroll to position [263, 0]
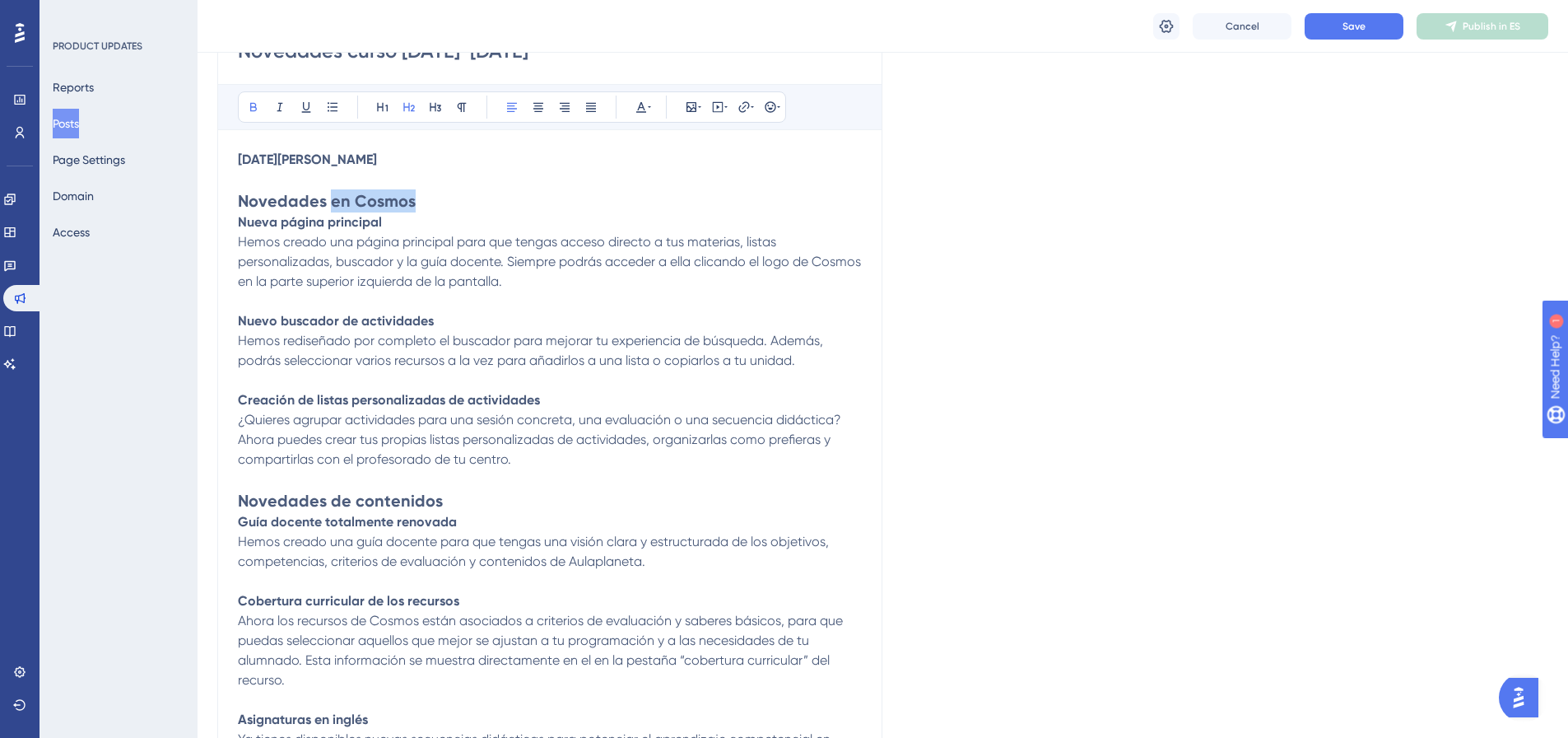
drag, startPoint x: 419, startPoint y: 203, endPoint x: 330, endPoint y: 196, distance: 89.3
click at [330, 196] on h2 "Novedades en Cosmos" at bounding box center [550, 201] width 624 height 23
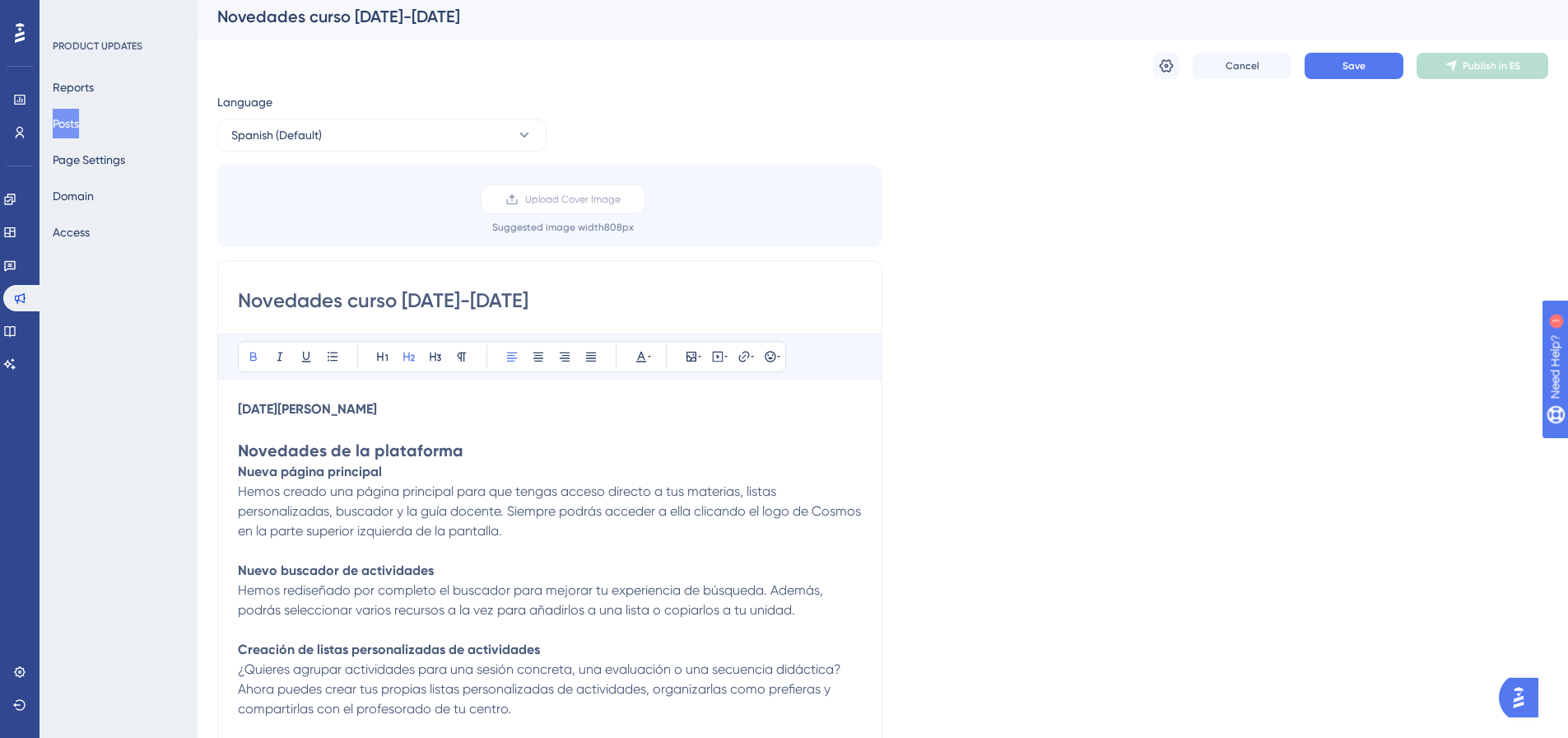
scroll to position [0, 0]
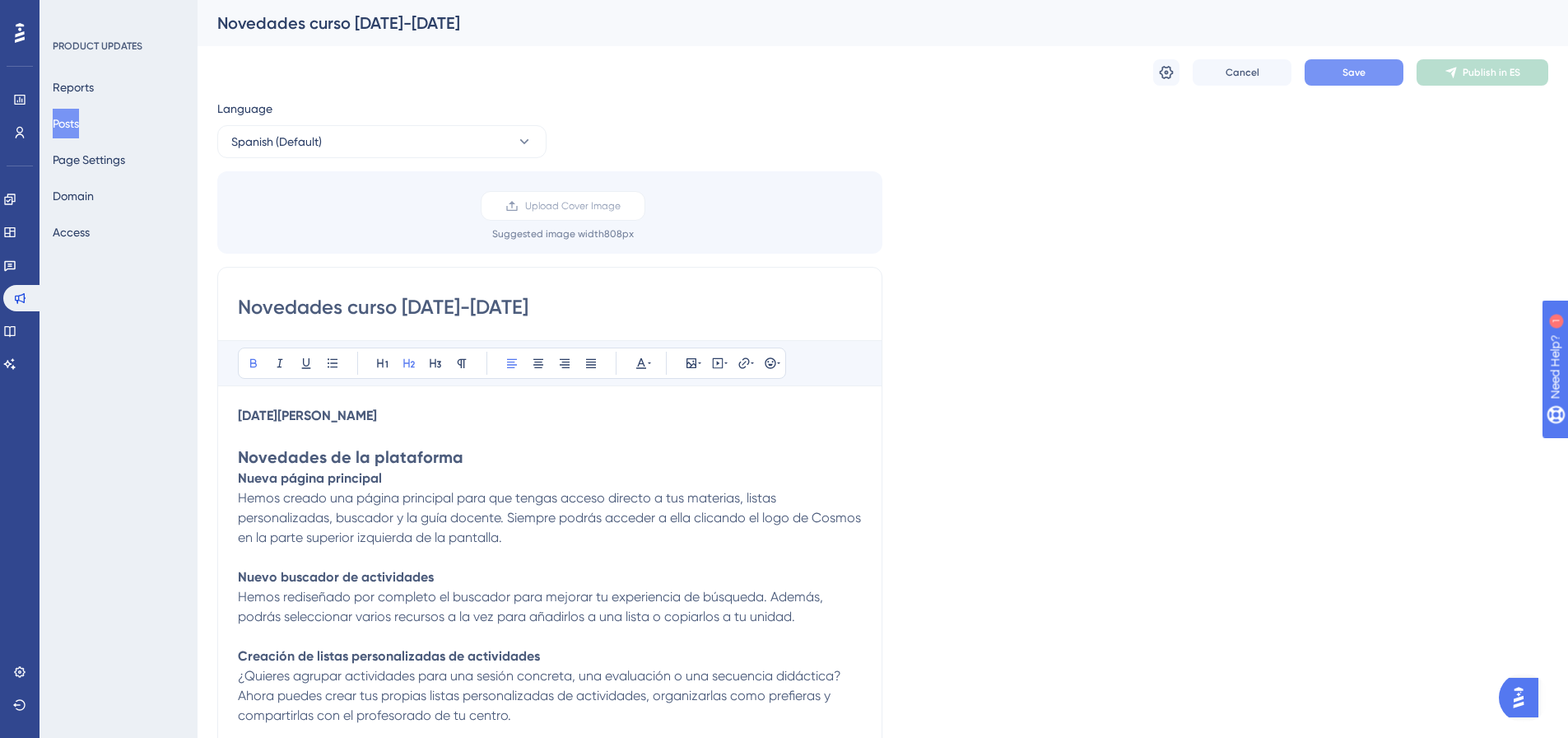
click at [1344, 67] on span "Save" at bounding box center [1354, 72] width 23 height 13
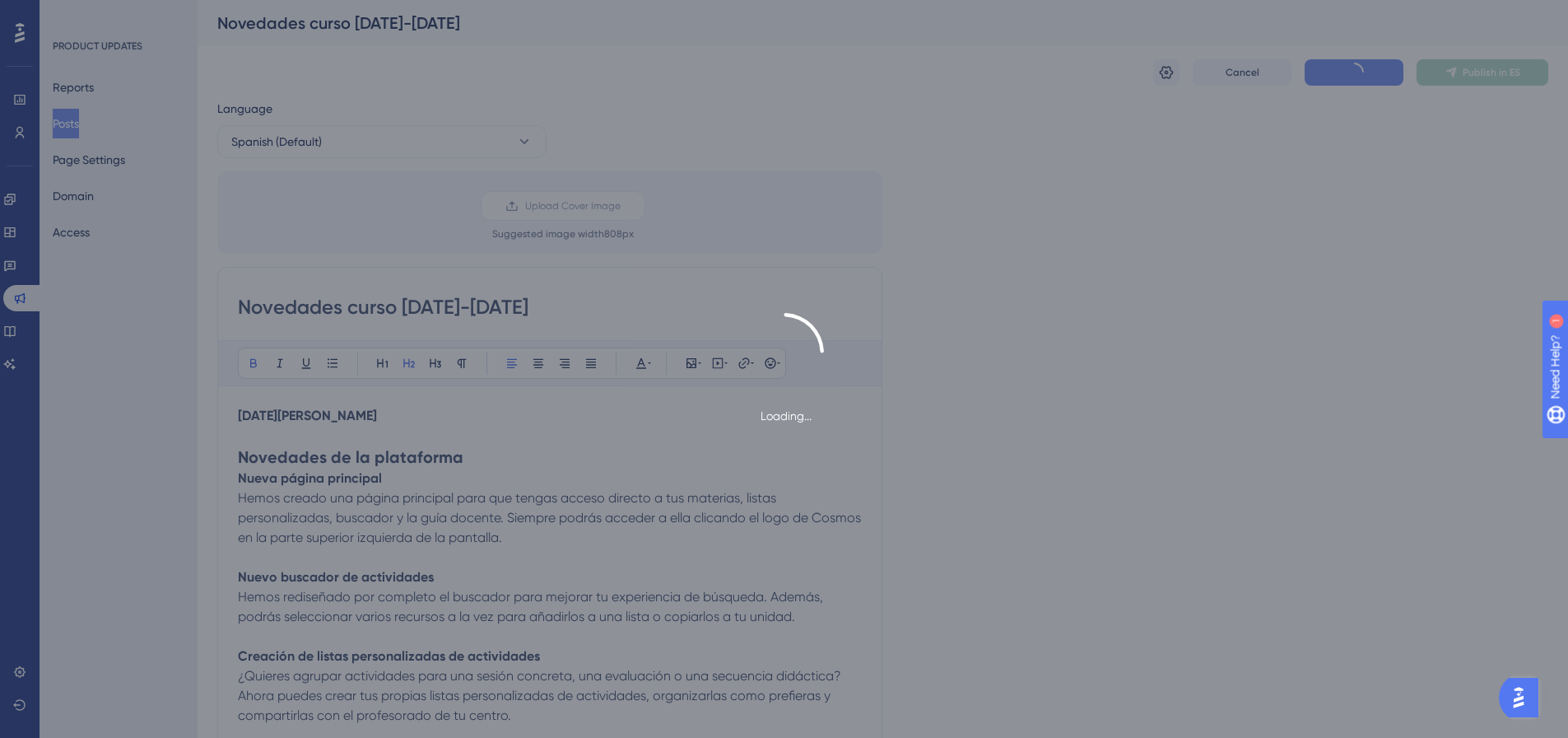
click at [1525, 73] on div "Loading..." at bounding box center [784, 369] width 1568 height 738
click at [1515, 68] on span "Publish in ES" at bounding box center [1491, 72] width 58 height 13
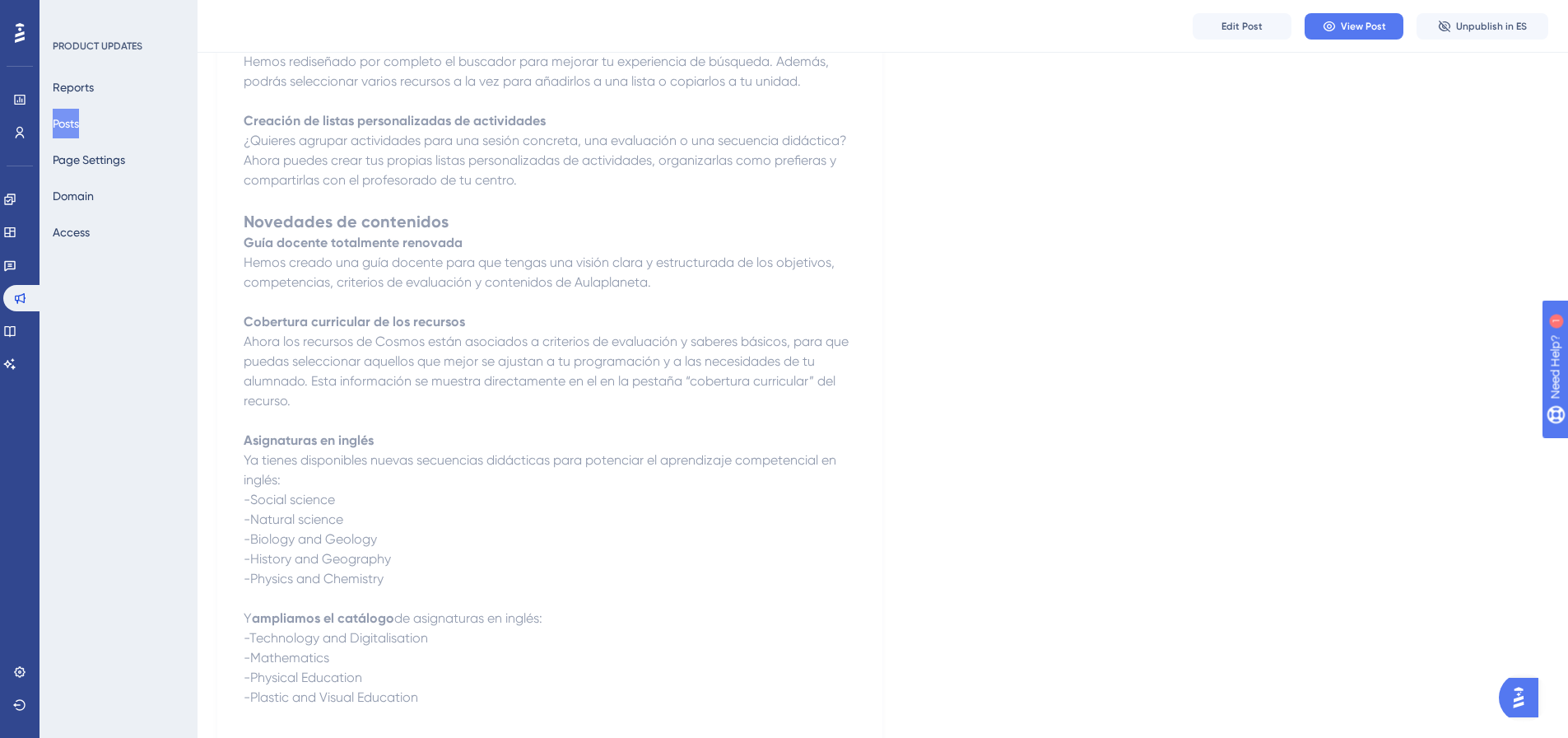
scroll to position [510, 0]
